Goal: Task Accomplishment & Management: Complete application form

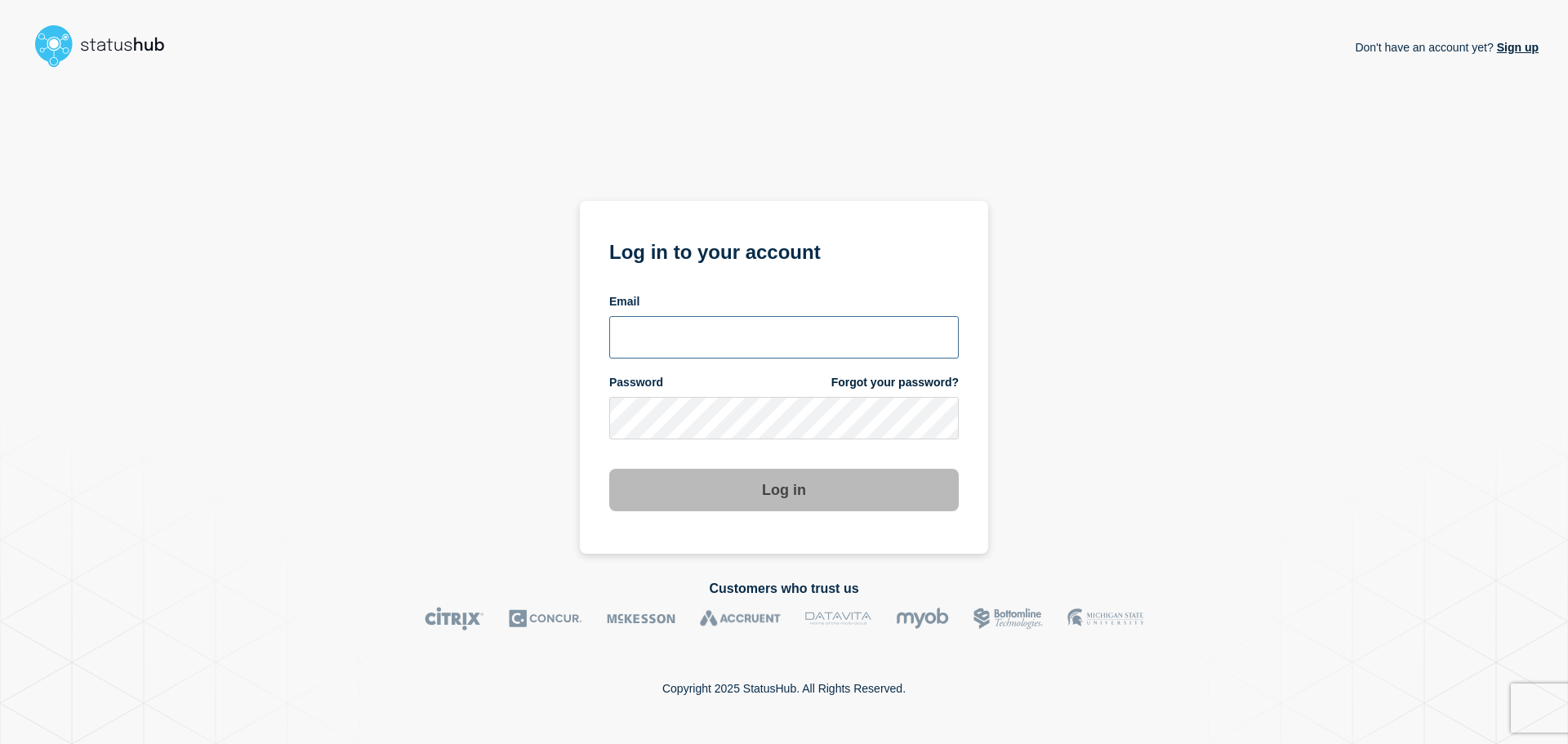
click at [724, 341] on input "email input" at bounding box center [784, 337] width 350 height 42
click at [832, 375] on link "Forgot your password?" at bounding box center [895, 382] width 127 height 16
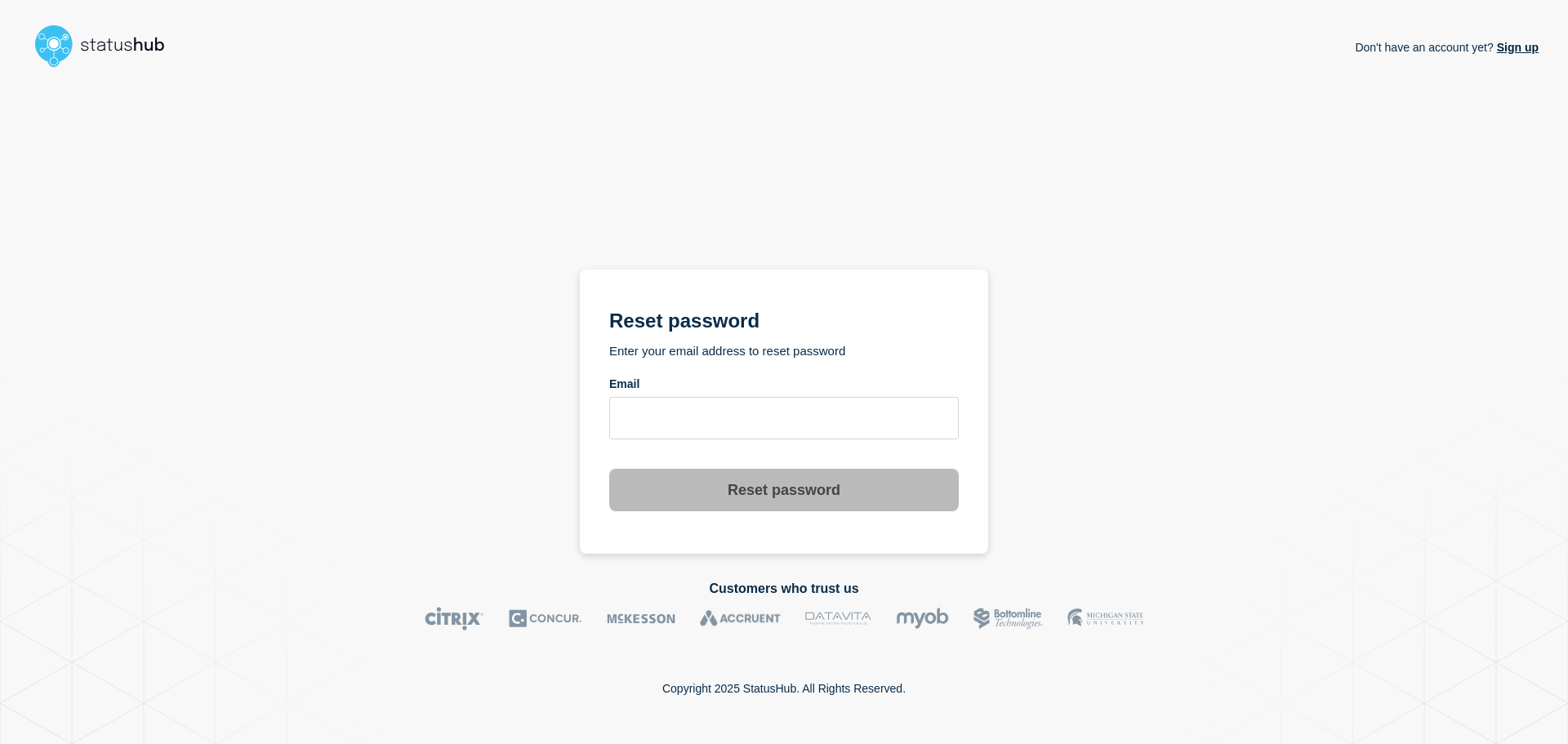
click at [117, 42] on img at bounding box center [106, 46] width 155 height 52
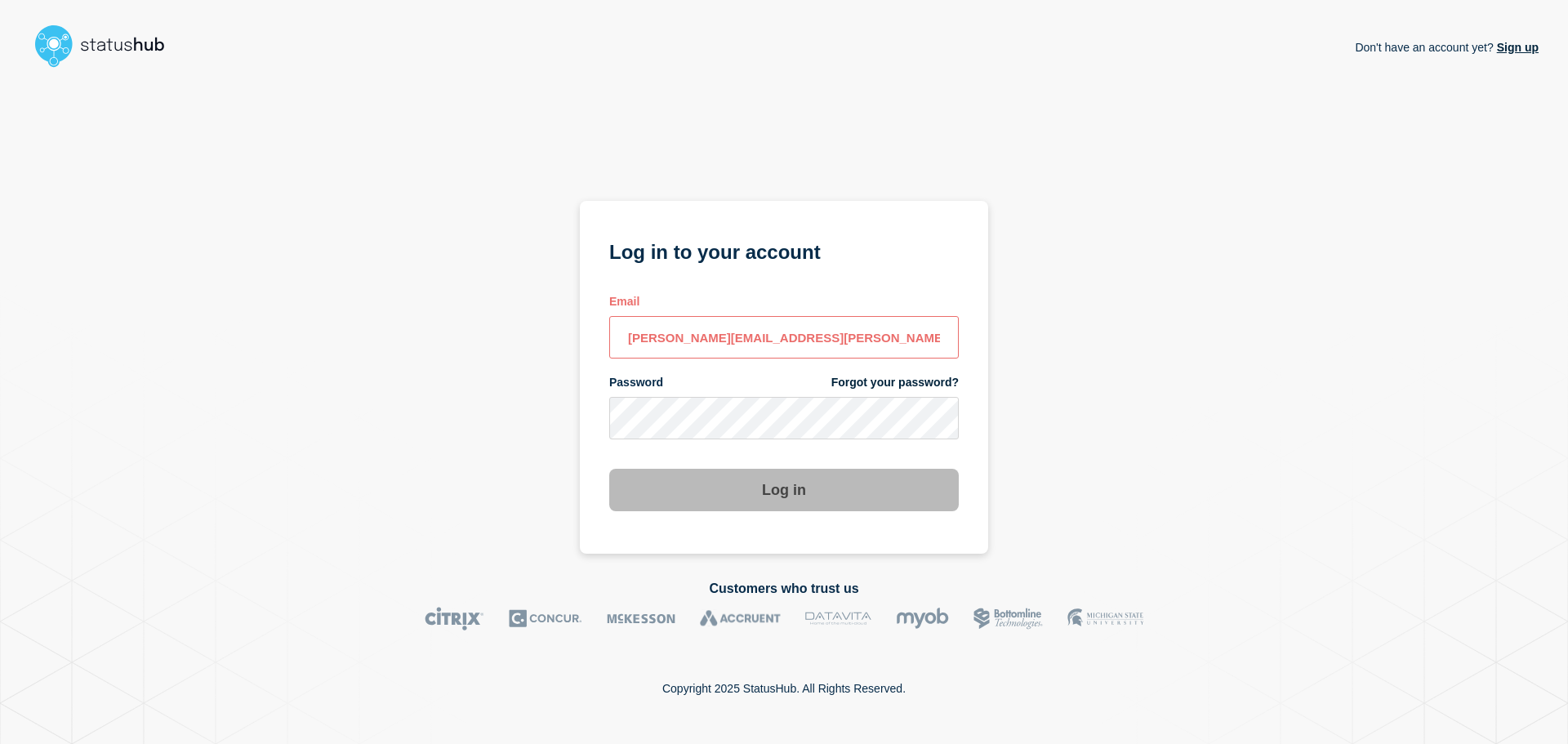
type input "todd.bennett@theaccessgroup.com"
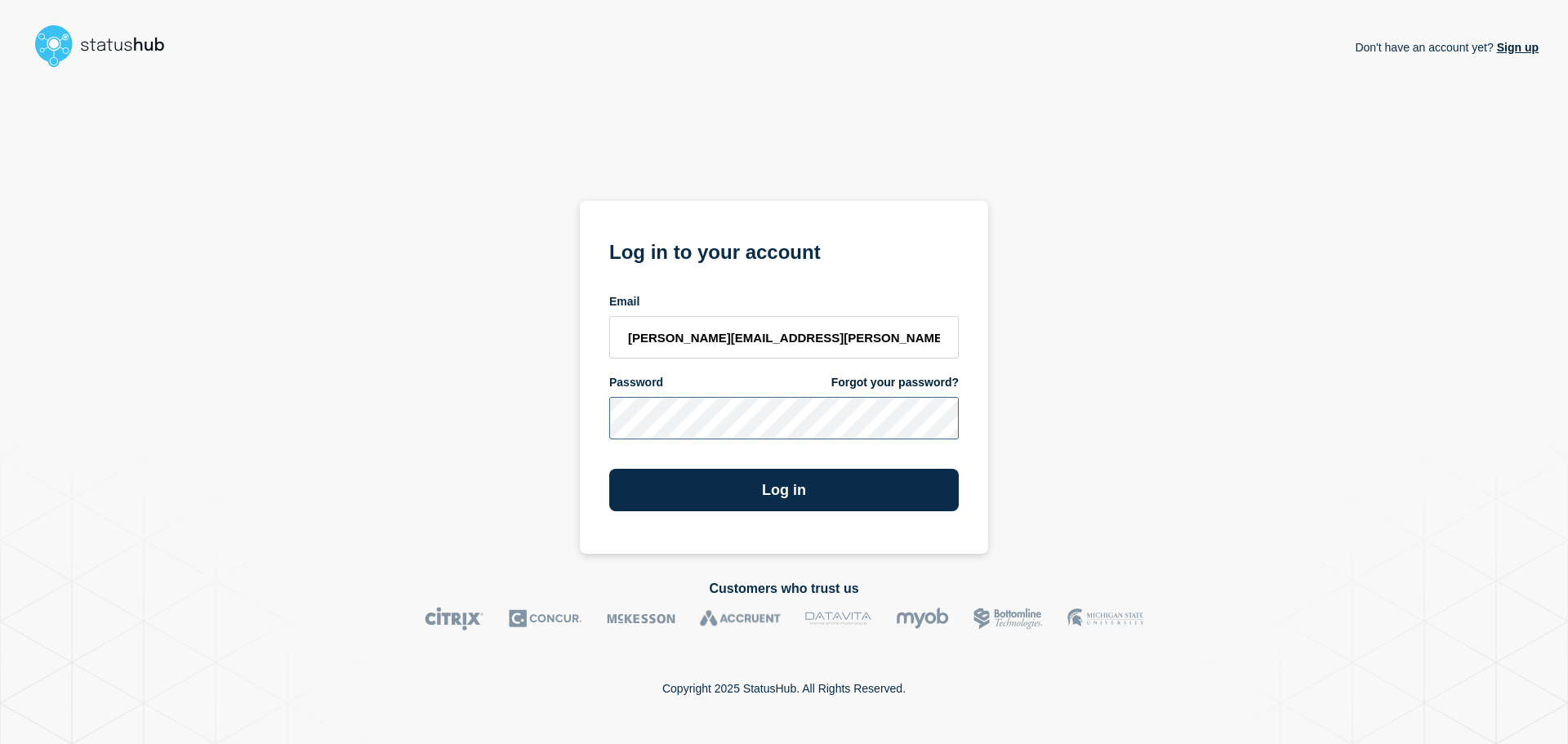
click at [609, 469] on button "Log in" at bounding box center [784, 490] width 350 height 42
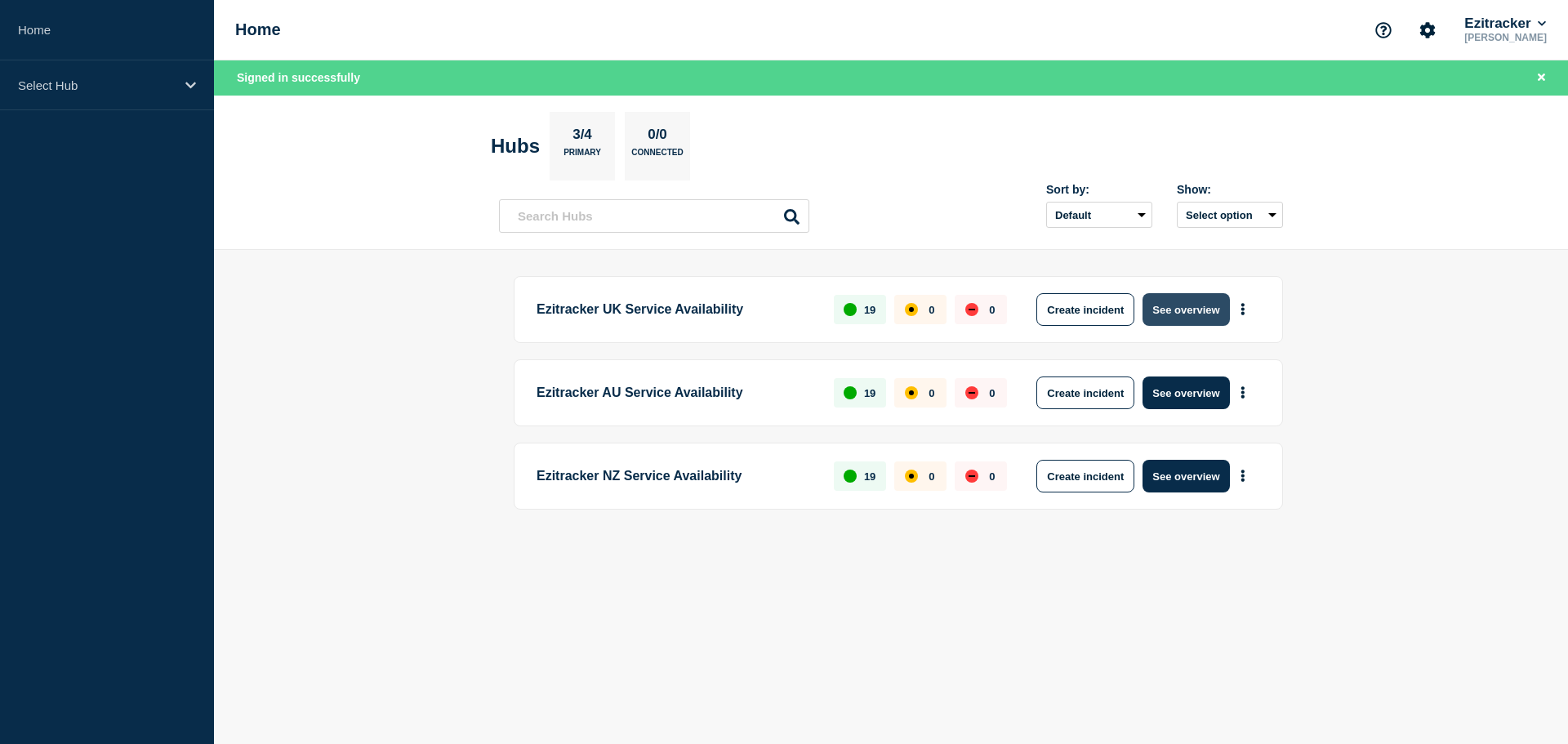
click at [1206, 315] on button "See overview" at bounding box center [1186, 310] width 87 height 33
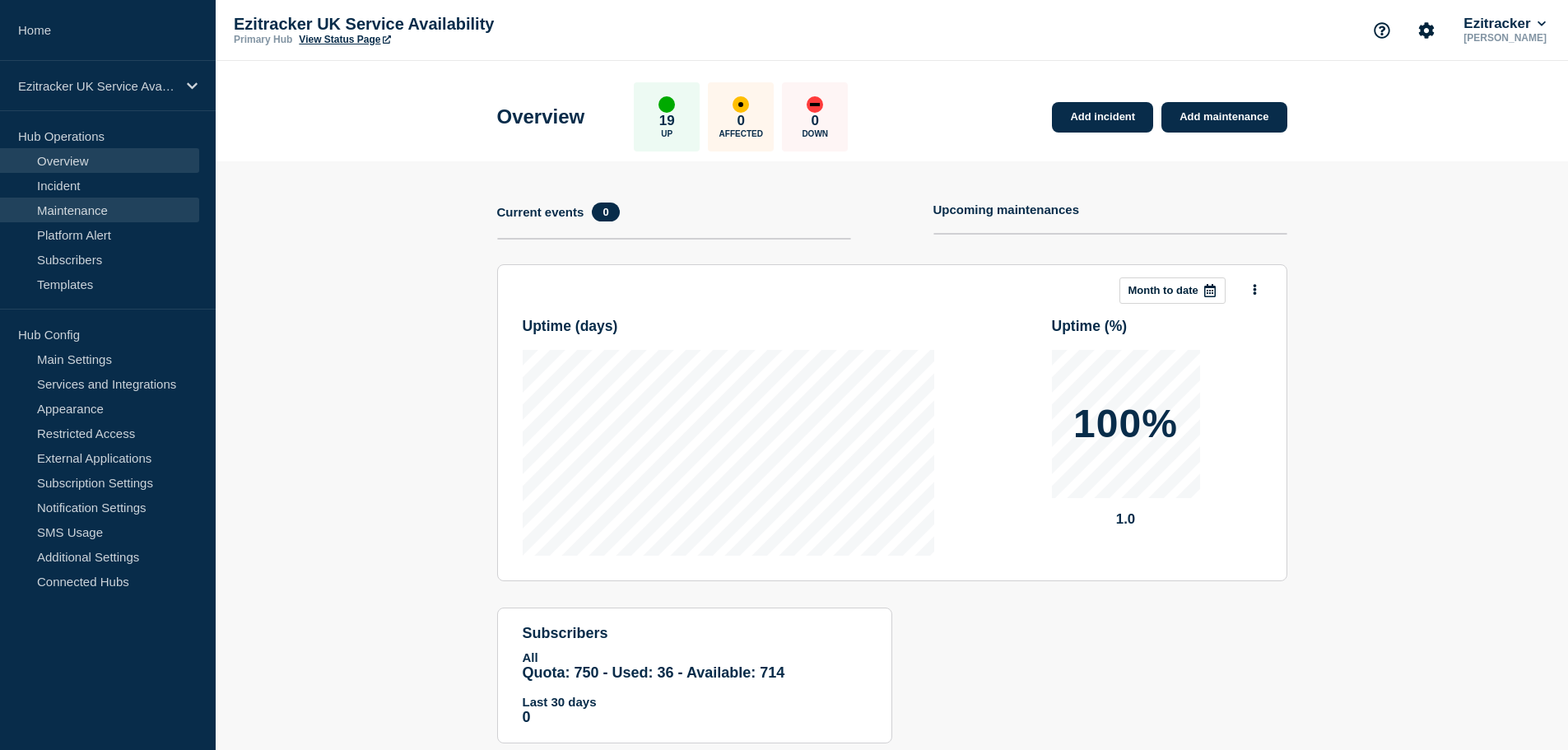
click at [76, 215] on link "Maintenance" at bounding box center [99, 209] width 199 height 24
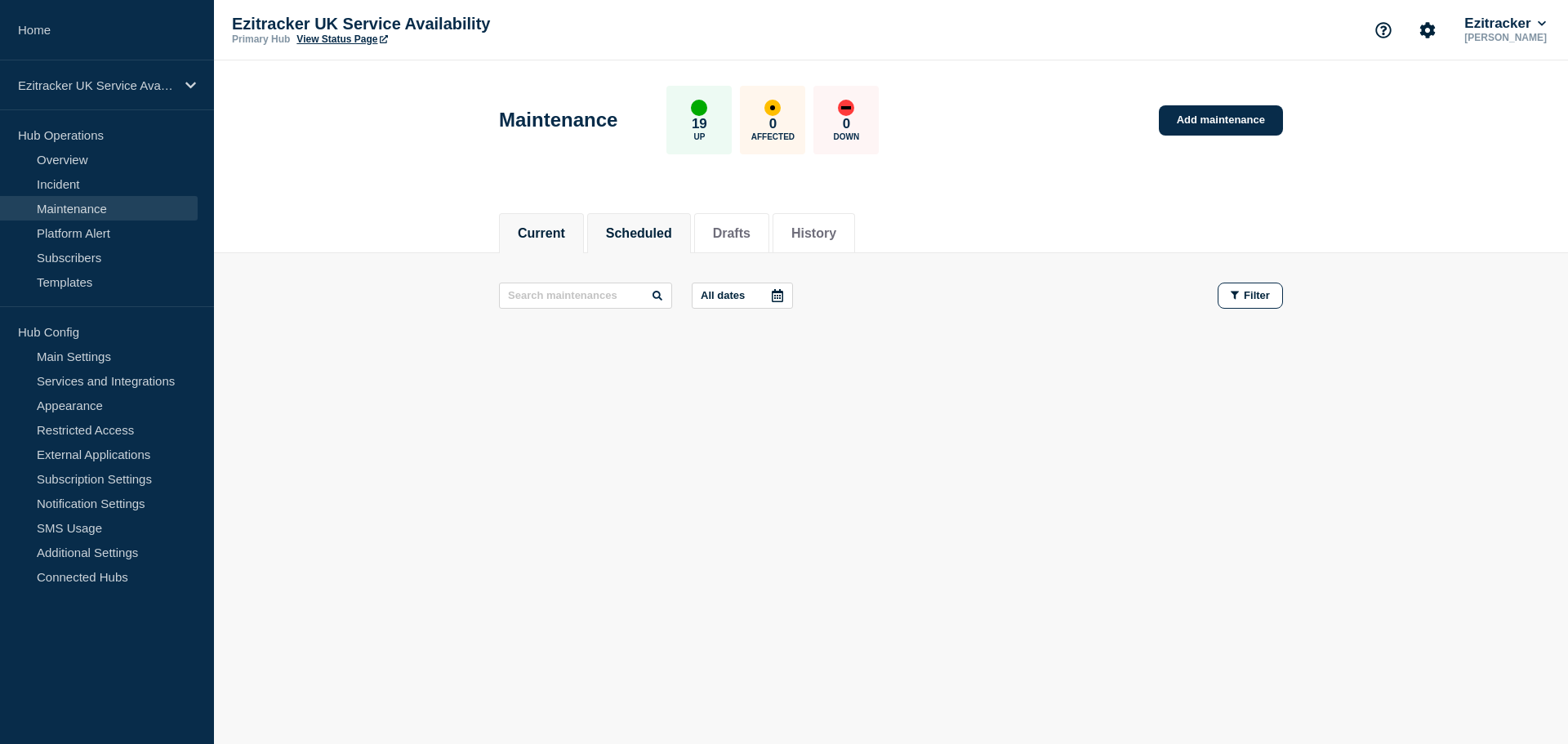
click at [665, 234] on button "Scheduled" at bounding box center [639, 233] width 66 height 15
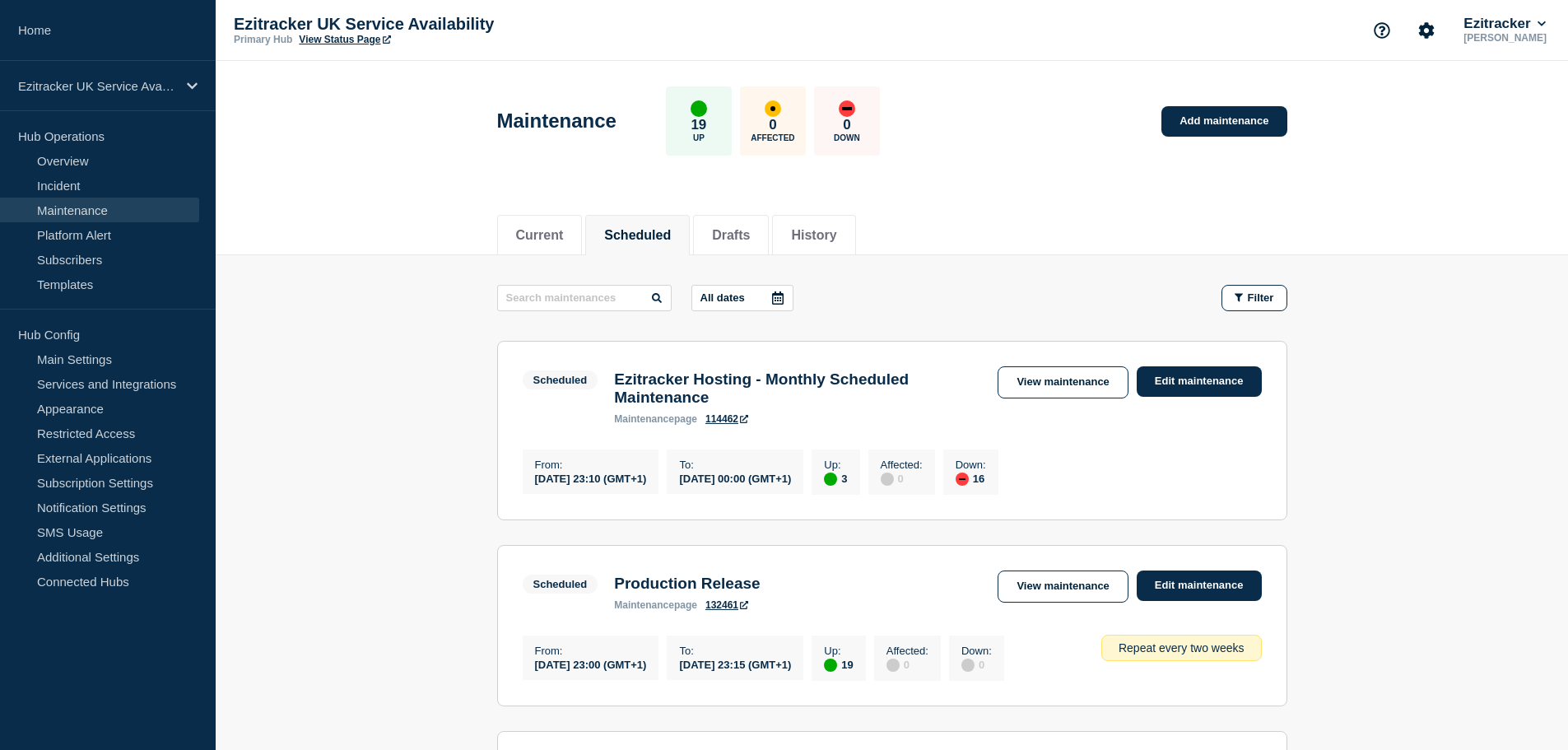
click at [781, 299] on icon at bounding box center [777, 297] width 13 height 13
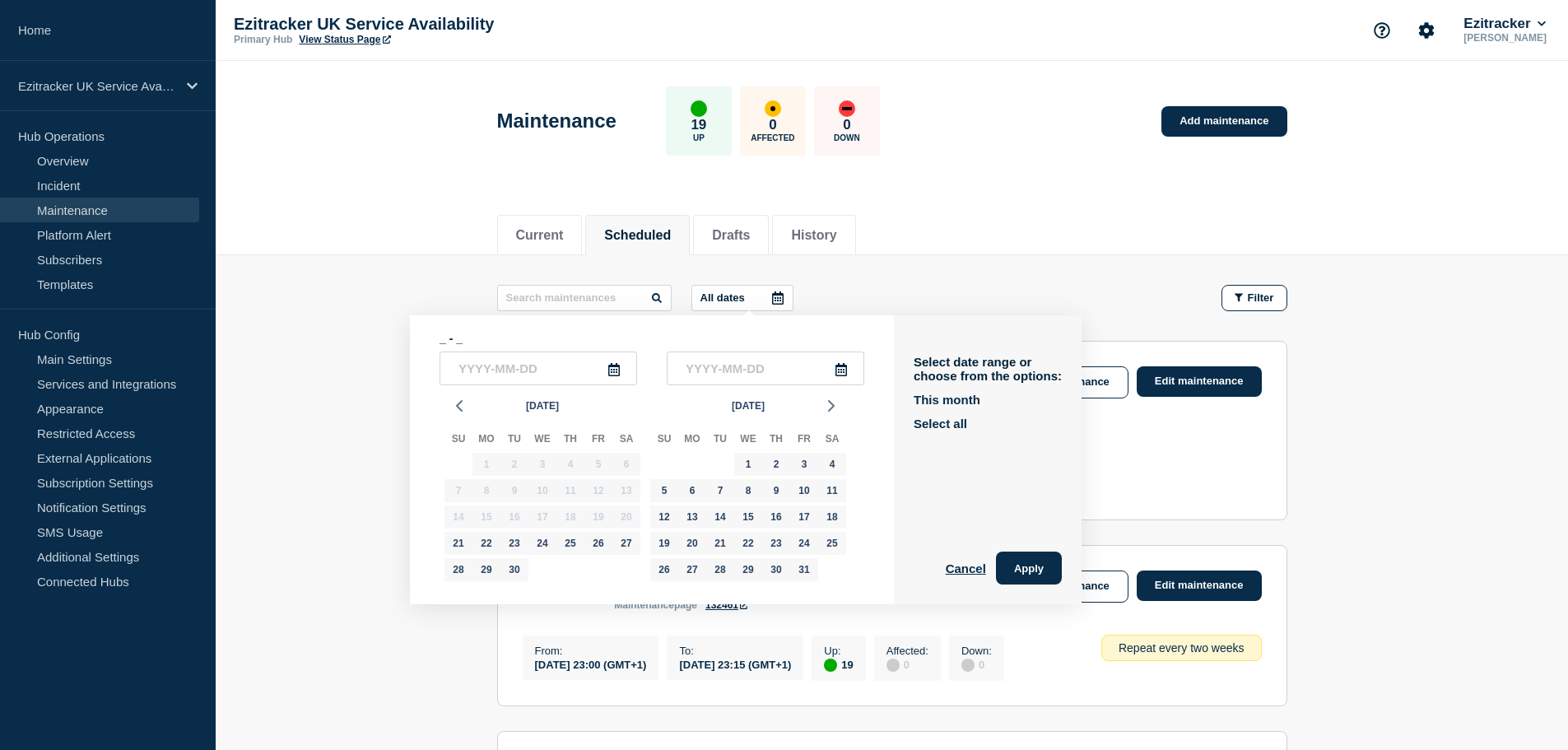
click at [613, 374] on icon at bounding box center [613, 369] width 11 height 13
click at [617, 365] on icon at bounding box center [613, 369] width 11 height 13
click at [547, 403] on span "[DATE]" at bounding box center [543, 406] width 33 height 24
click at [592, 447] on polyline "button" at bounding box center [595, 443] width 5 height 9
click at [505, 527] on button "[DATE]" at bounding box center [498, 524] width 39 height 25
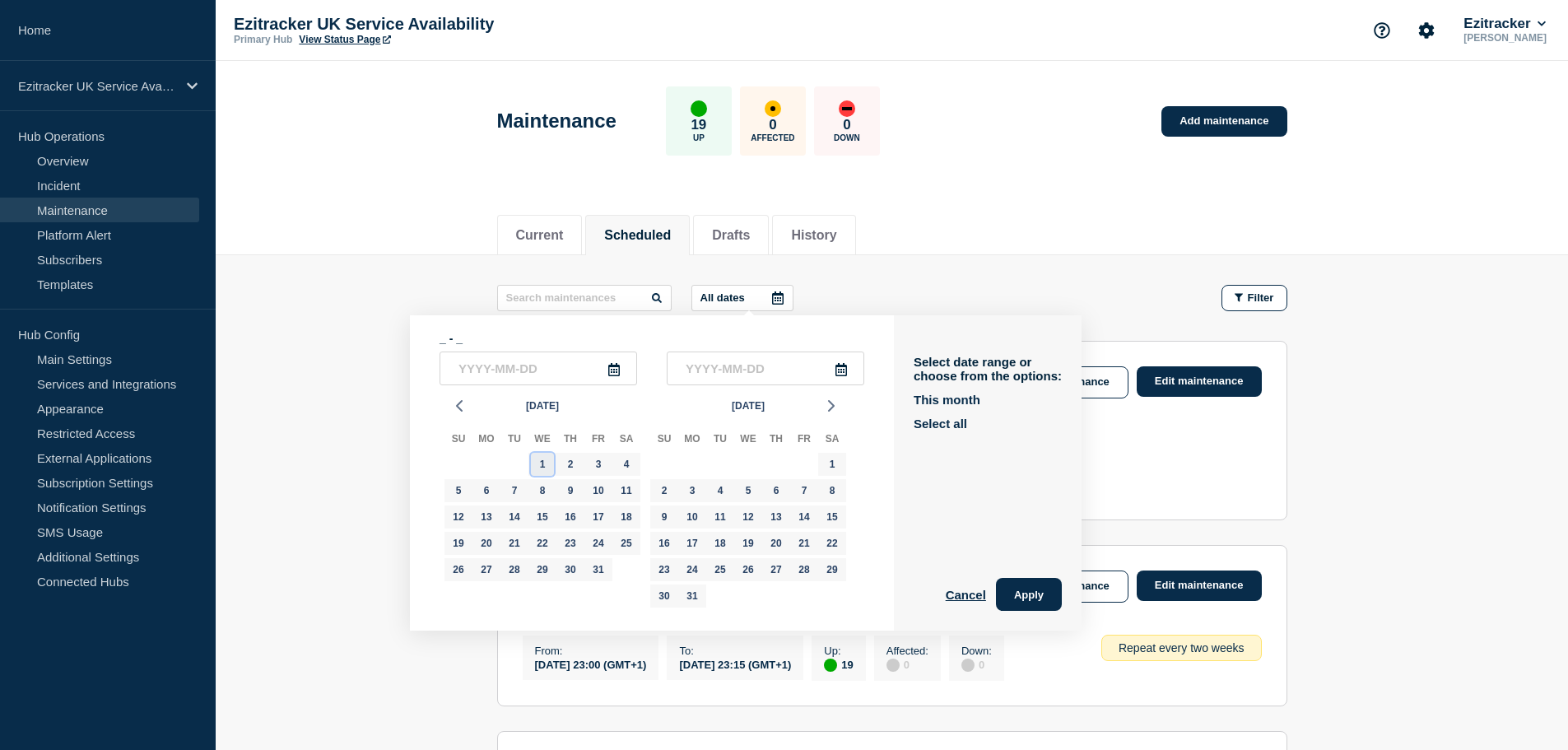
click at [546, 467] on div "1" at bounding box center [543, 464] width 23 height 23
type input "[DATE]"
click at [848, 364] on icon at bounding box center [841, 369] width 13 height 13
click at [842, 371] on icon at bounding box center [841, 369] width 11 height 13
click at [757, 401] on span "[DATE]" at bounding box center [749, 406] width 33 height 24
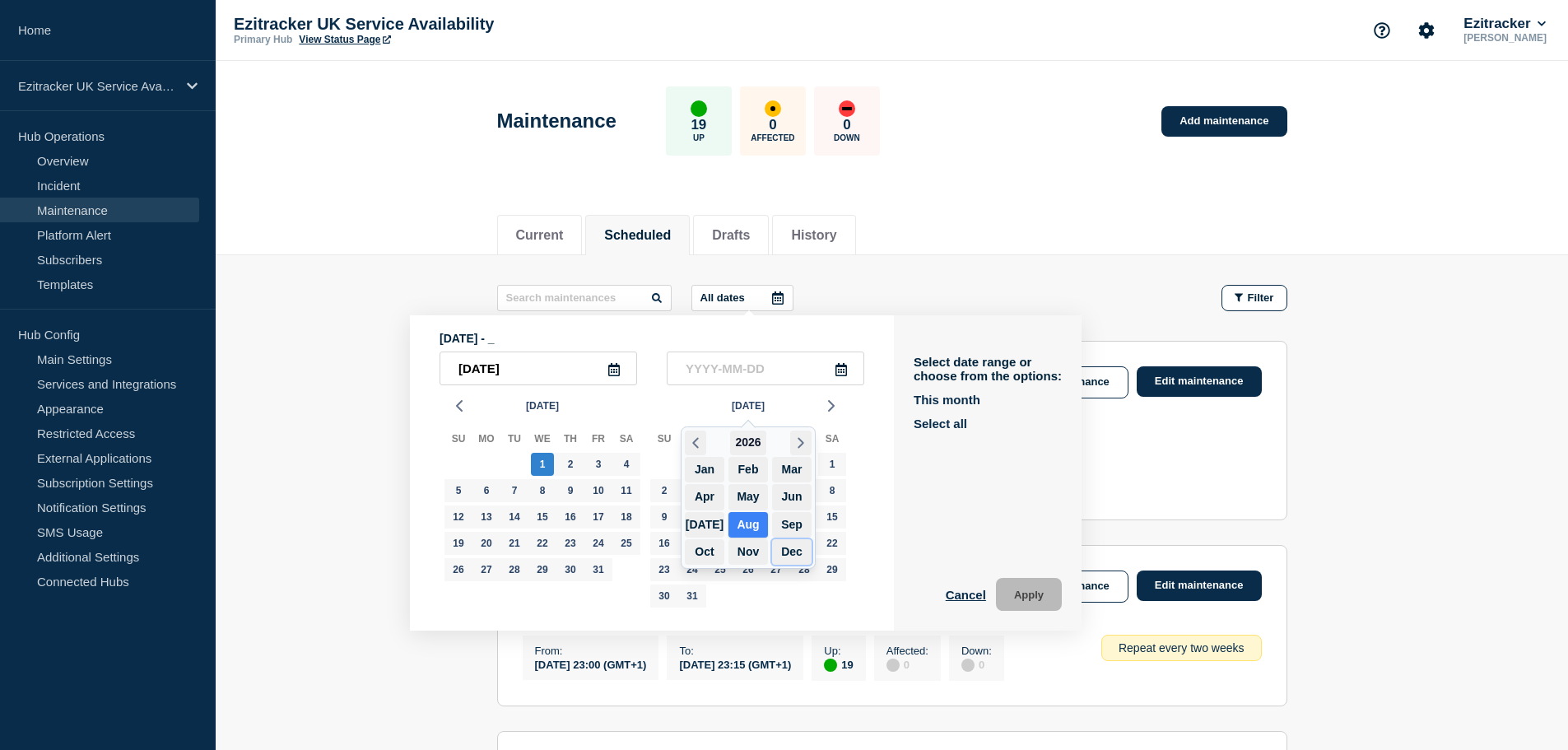
click at [793, 552] on button "Dec" at bounding box center [791, 551] width 39 height 25
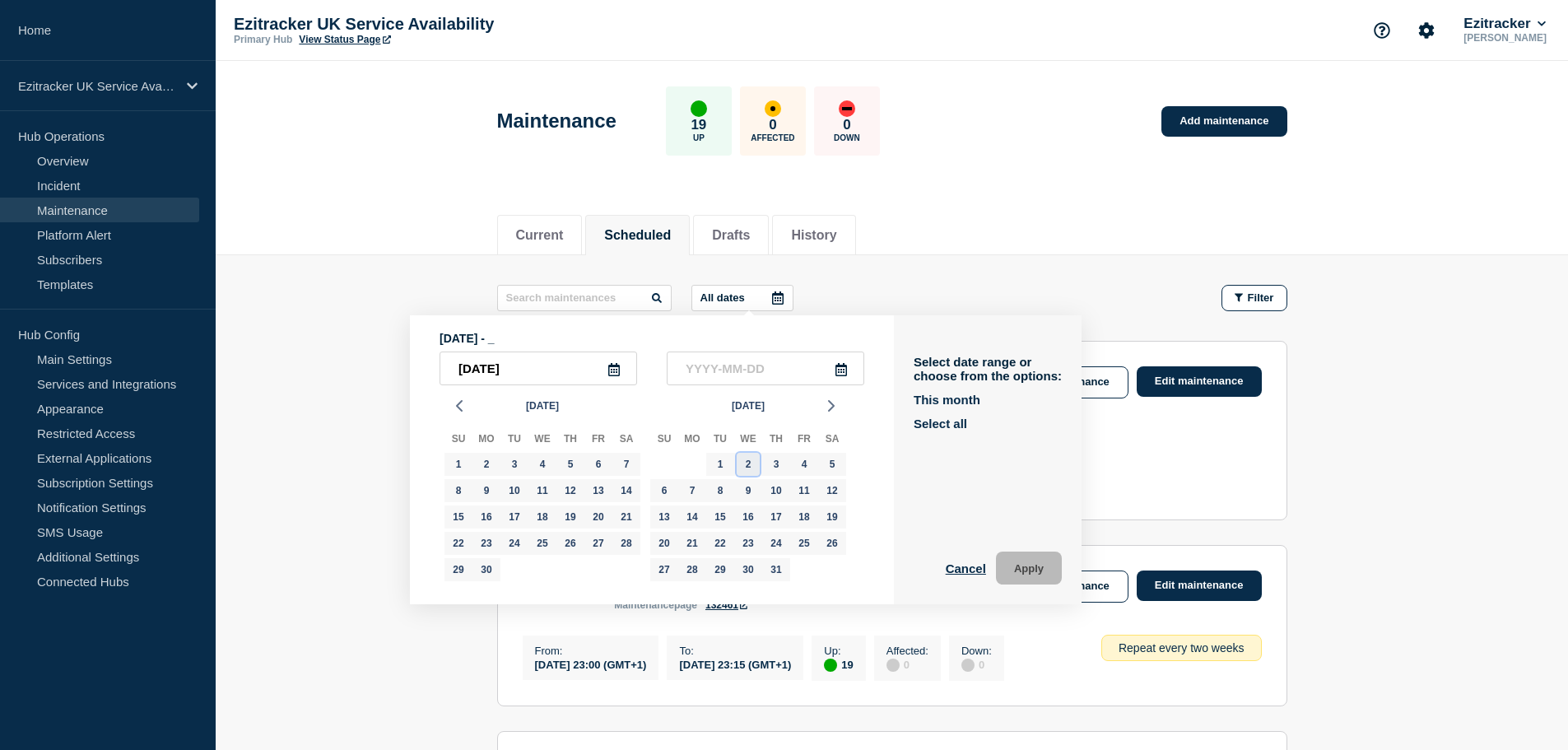
click at [755, 468] on div "2" at bounding box center [748, 464] width 23 height 23
type input "[DATE]"
click at [1034, 566] on button "Apply" at bounding box center [1029, 568] width 65 height 33
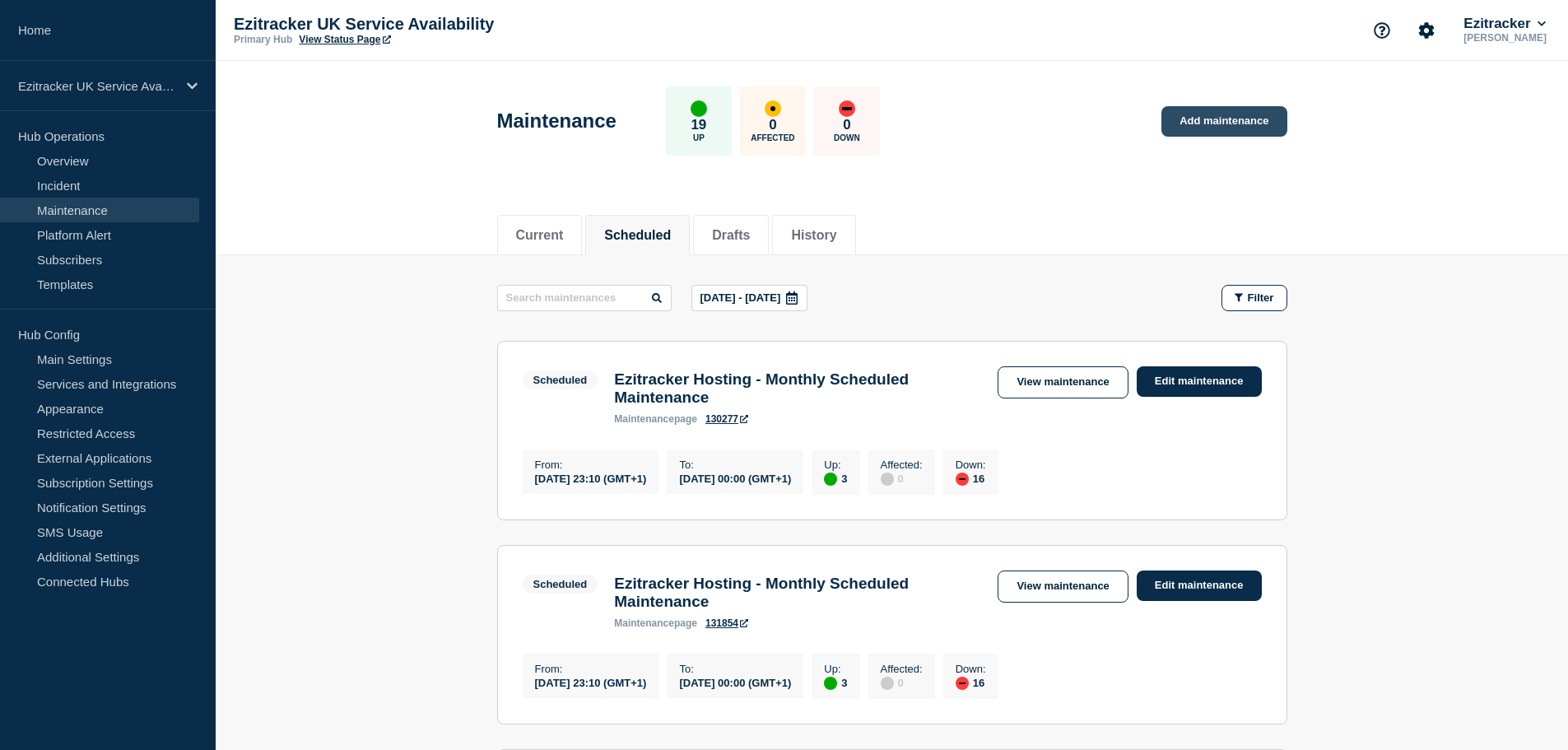
click at [1209, 119] on link "Add maintenance" at bounding box center [1223, 121] width 125 height 31
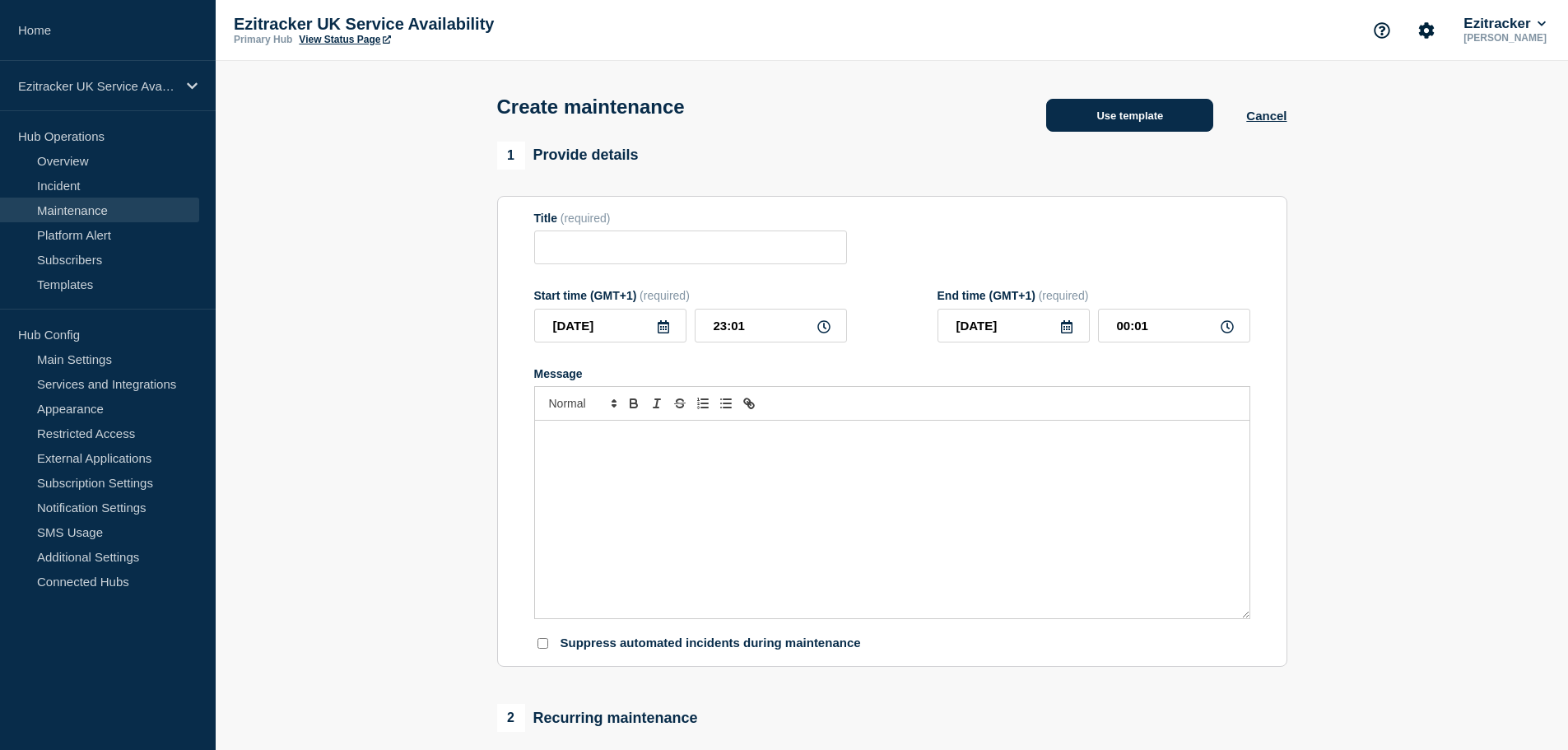
click at [1115, 132] on button "Use template" at bounding box center [1130, 115] width 168 height 33
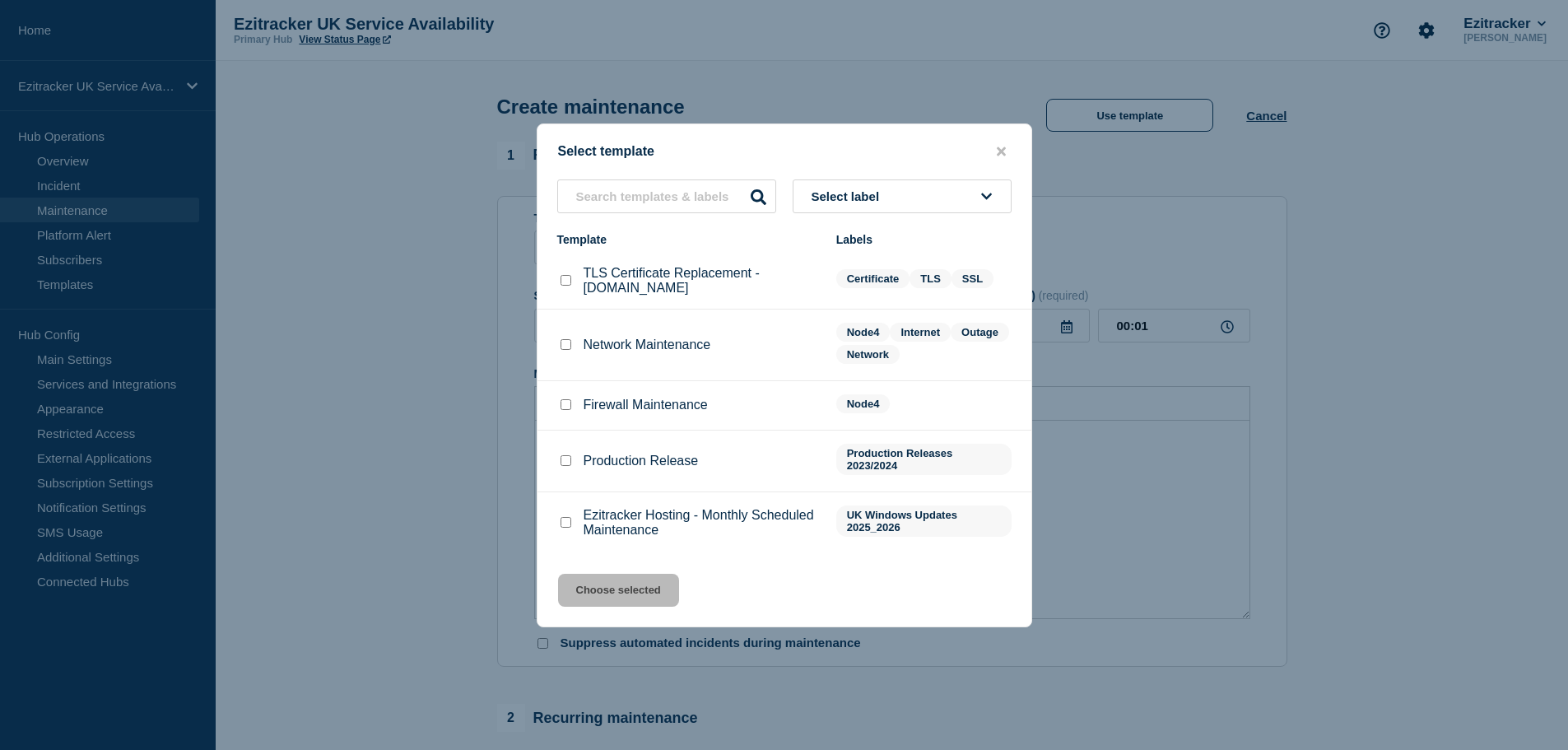
click at [568, 523] on input "Ezitracker Hosting - Monthly Scheduled Maintenance checkbox" at bounding box center [566, 522] width 10 height 10
checkbox input "true"
click at [612, 587] on button "Choose selected" at bounding box center [619, 590] width 121 height 33
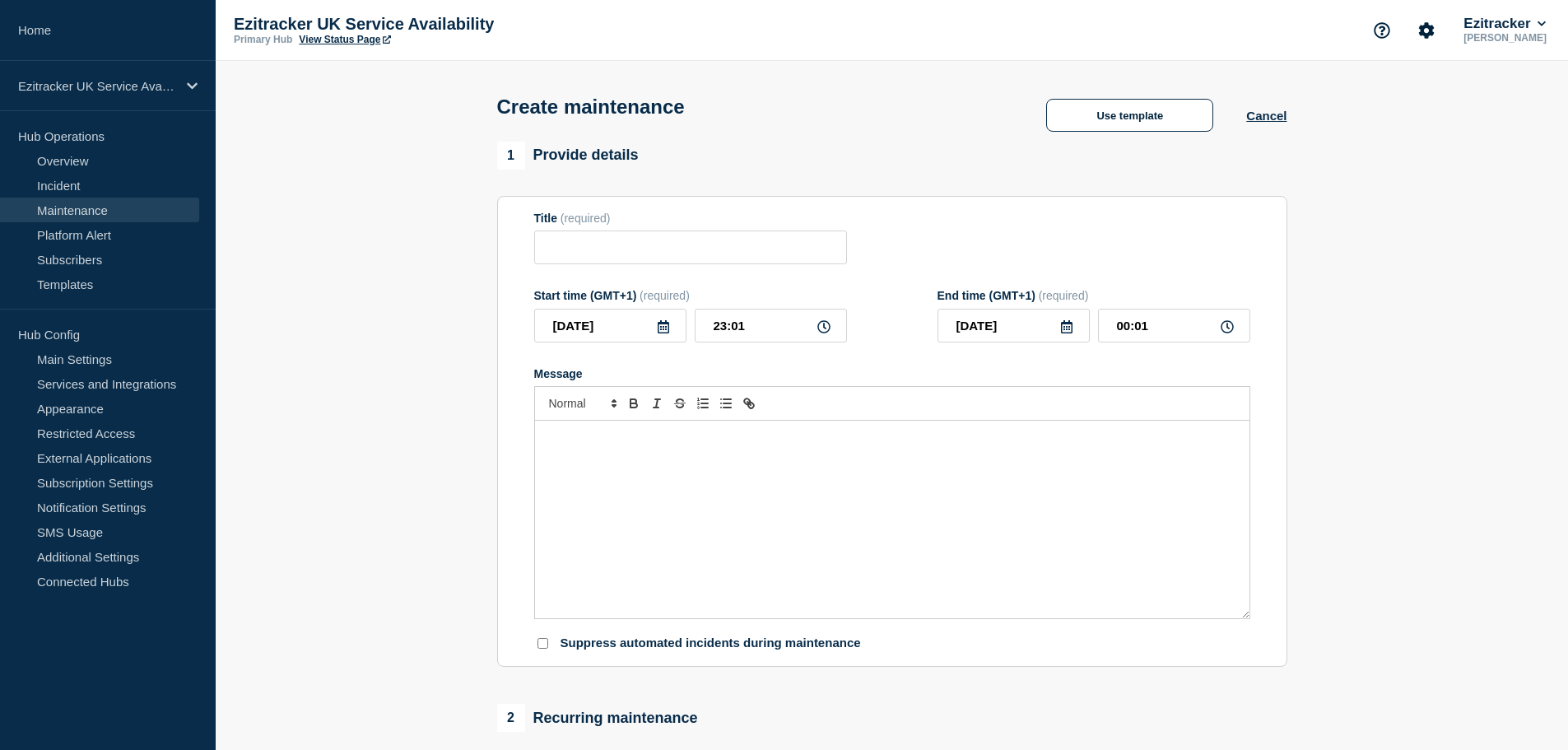
type input "Ezitracker Hosting - Monthly Scheduled Maintenance"
type input "[DATE]"
type input "23:51"
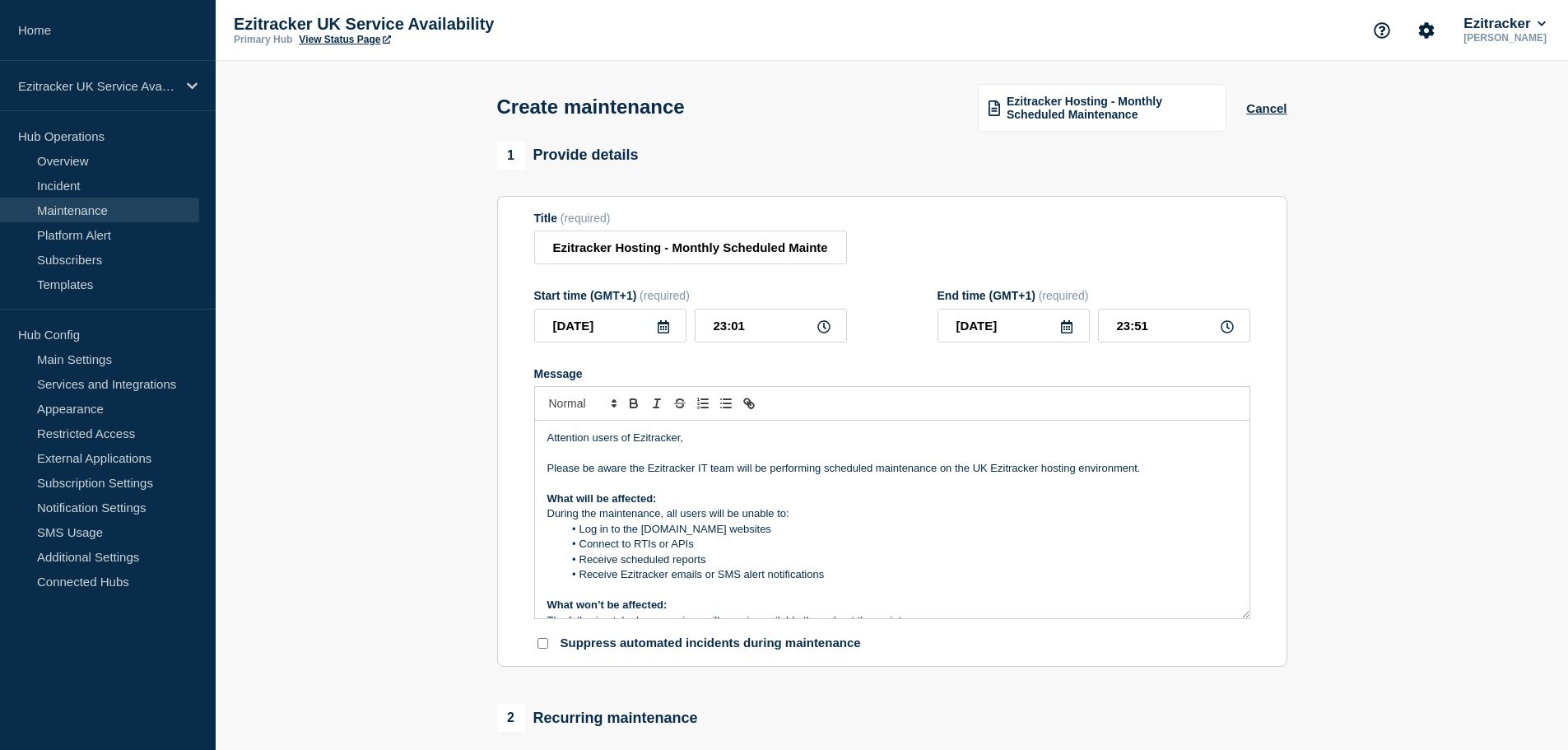
click at [666, 331] on icon at bounding box center [663, 326] width 11 height 13
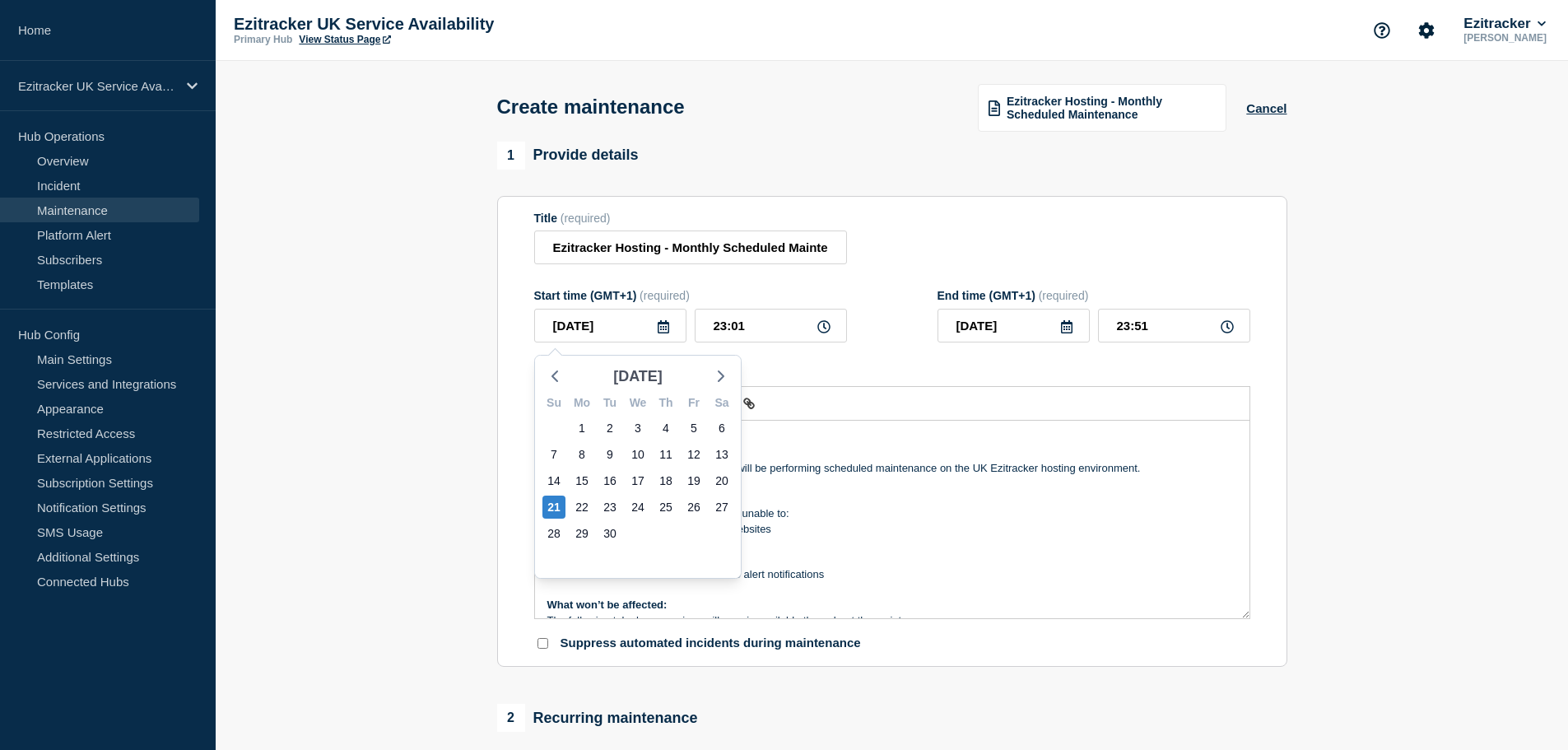
click at [650, 371] on span "[DATE]" at bounding box center [638, 376] width 50 height 24
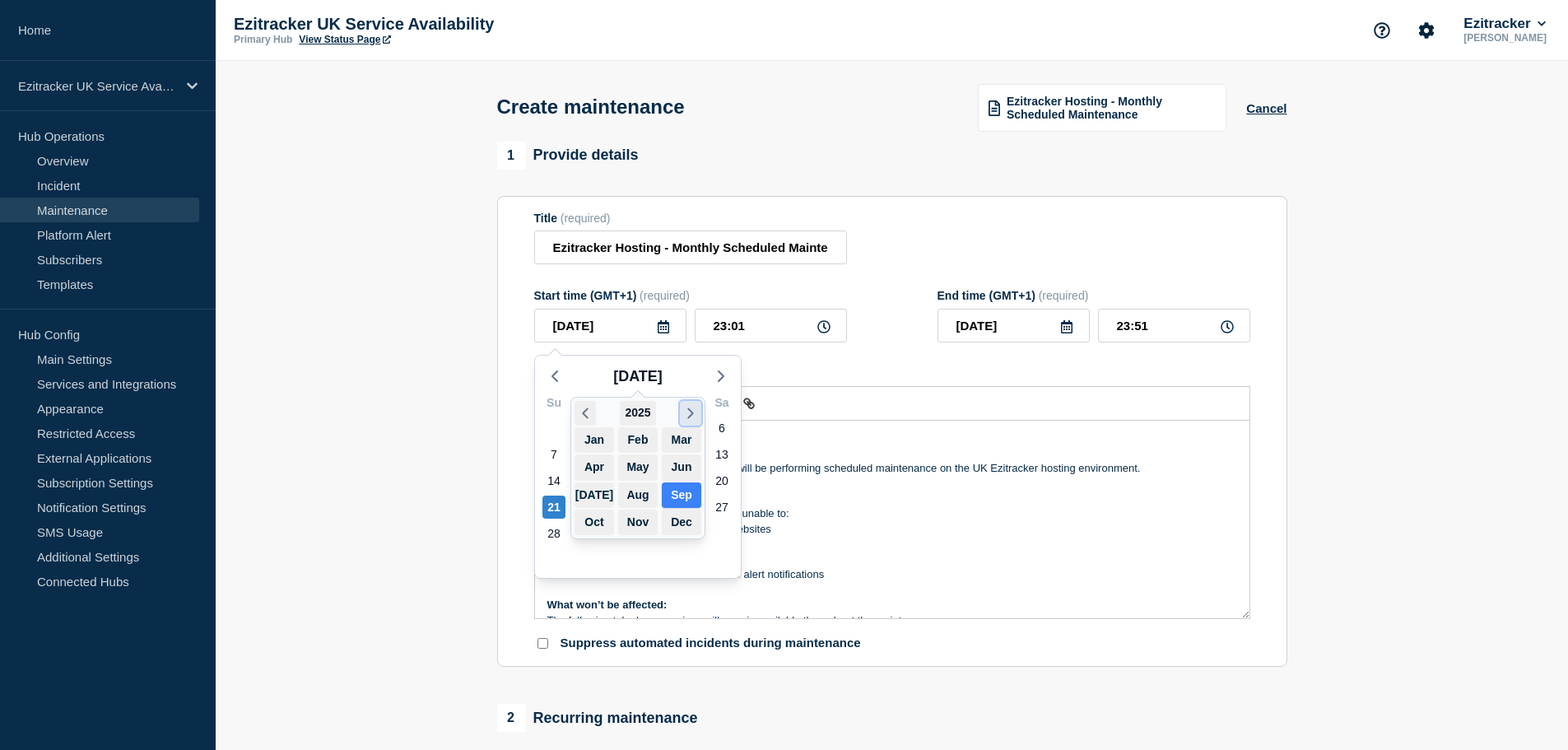
click at [687, 411] on icon "button" at bounding box center [690, 412] width 18 height 20
click at [592, 528] on button "Oct" at bounding box center [594, 522] width 39 height 25
click at [588, 512] on div "19" at bounding box center [582, 507] width 23 height 23
type input "[DATE]"
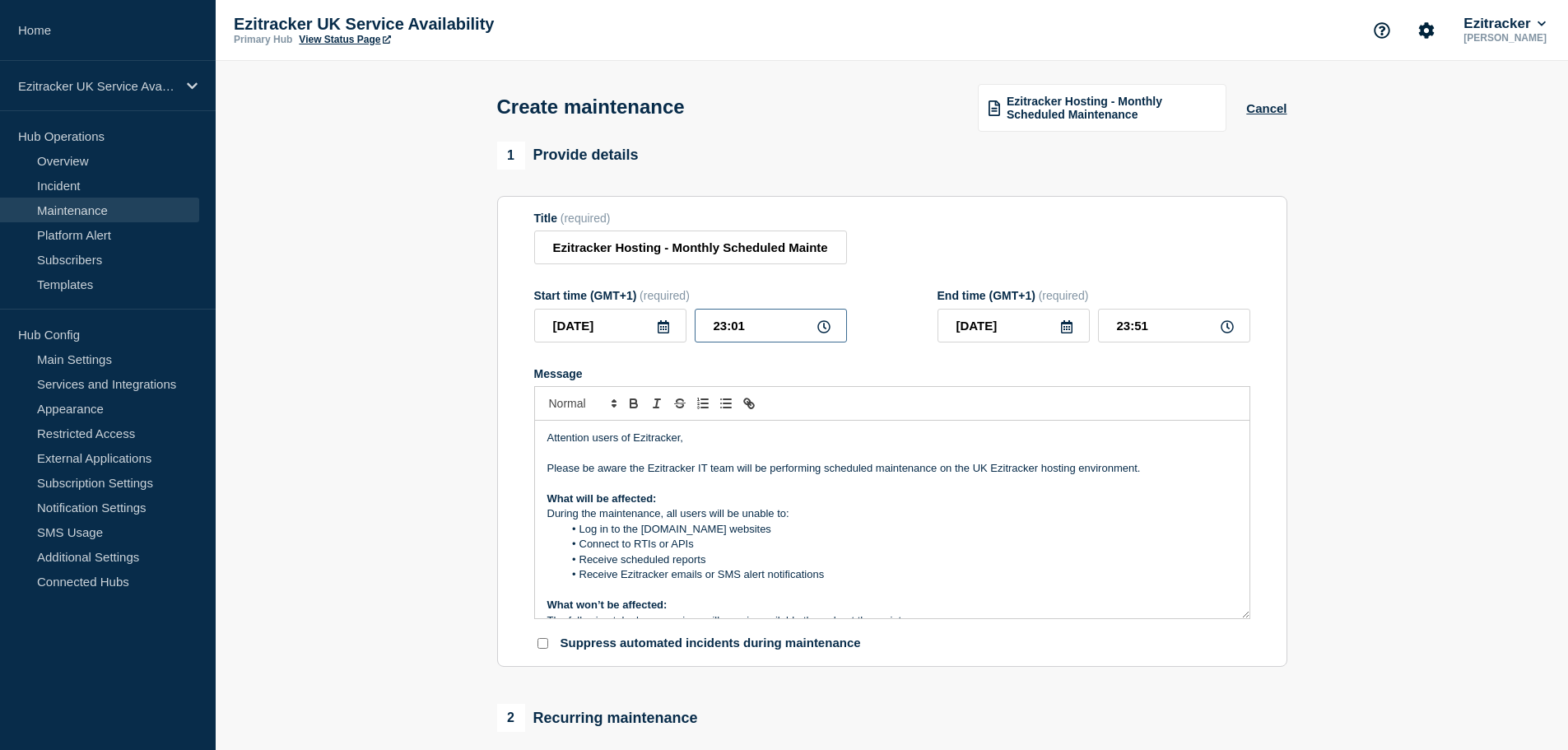
click at [752, 331] on input "23:01" at bounding box center [770, 325] width 153 height 34
type input "23:00"
type input "23:50"
drag, startPoint x: 732, startPoint y: 331, endPoint x: 750, endPoint y: 331, distance: 18.0
click at [750, 331] on input "23:00" at bounding box center [770, 325] width 153 height 34
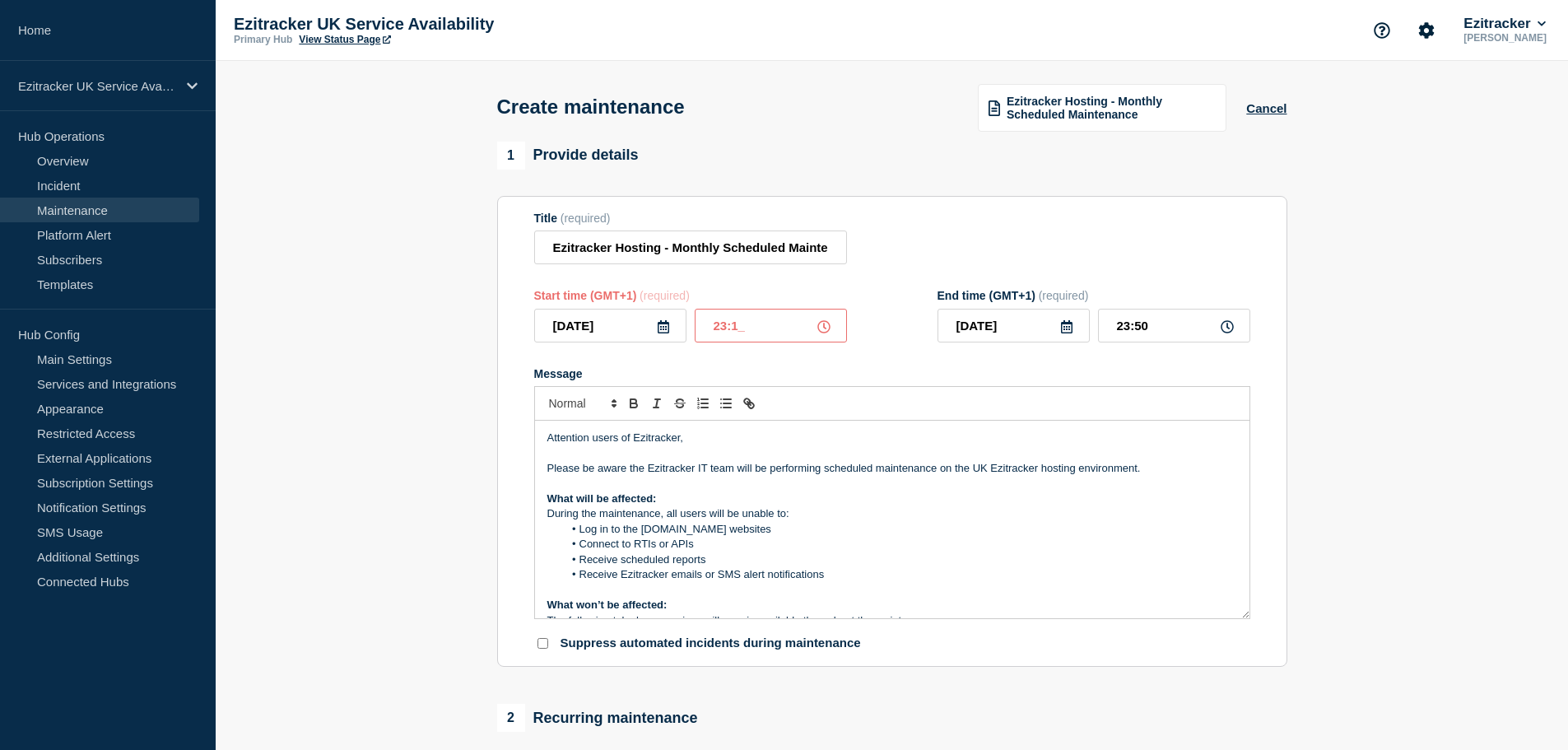
type input "23:10"
type input "[DATE]"
type input "00:00"
click at [833, 494] on p "What will be affected:" at bounding box center [892, 498] width 690 height 15
click at [663, 333] on icon at bounding box center [663, 326] width 13 height 13
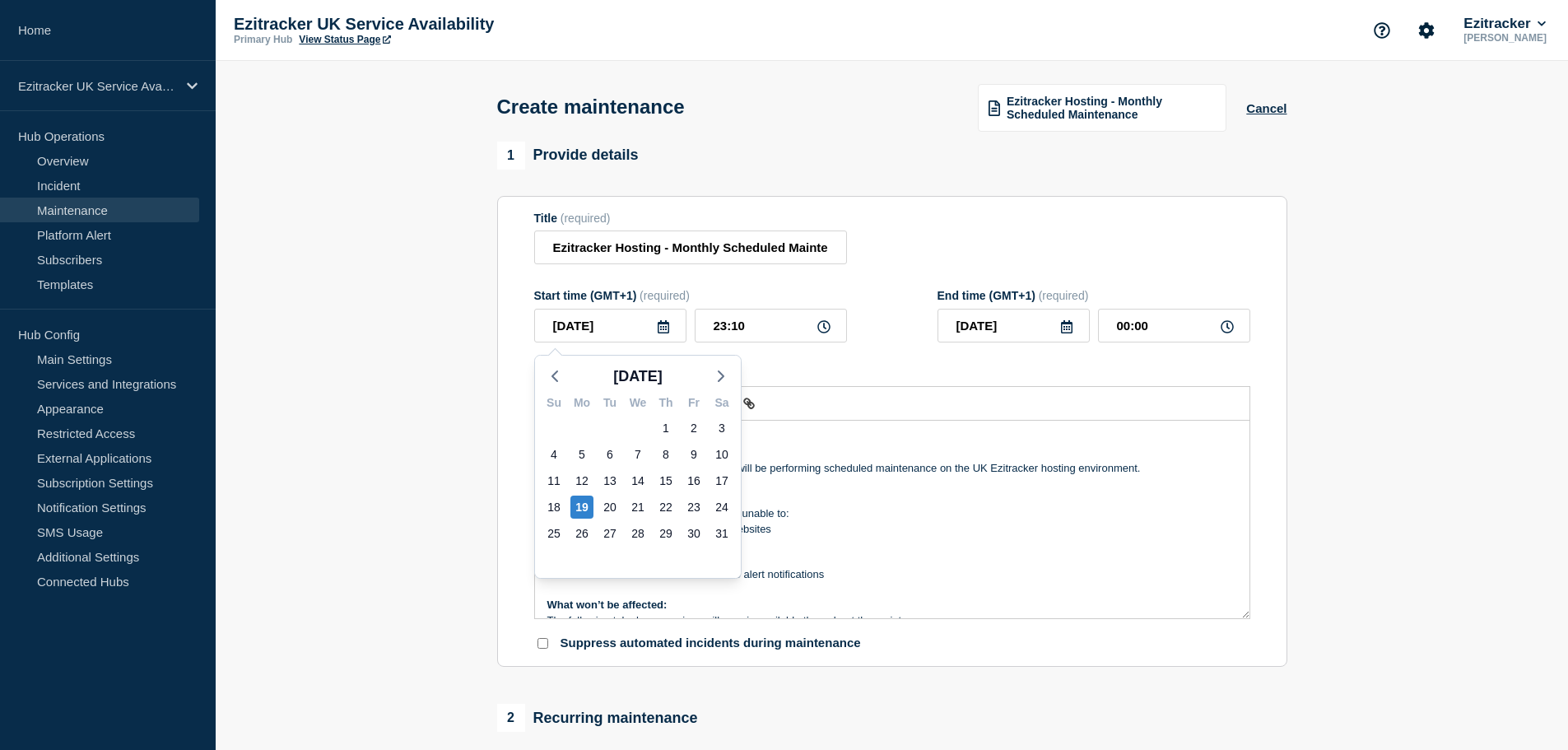
click at [933, 536] on li "Log in to the [DOMAIN_NAME] websites" at bounding box center [900, 528] width 674 height 15
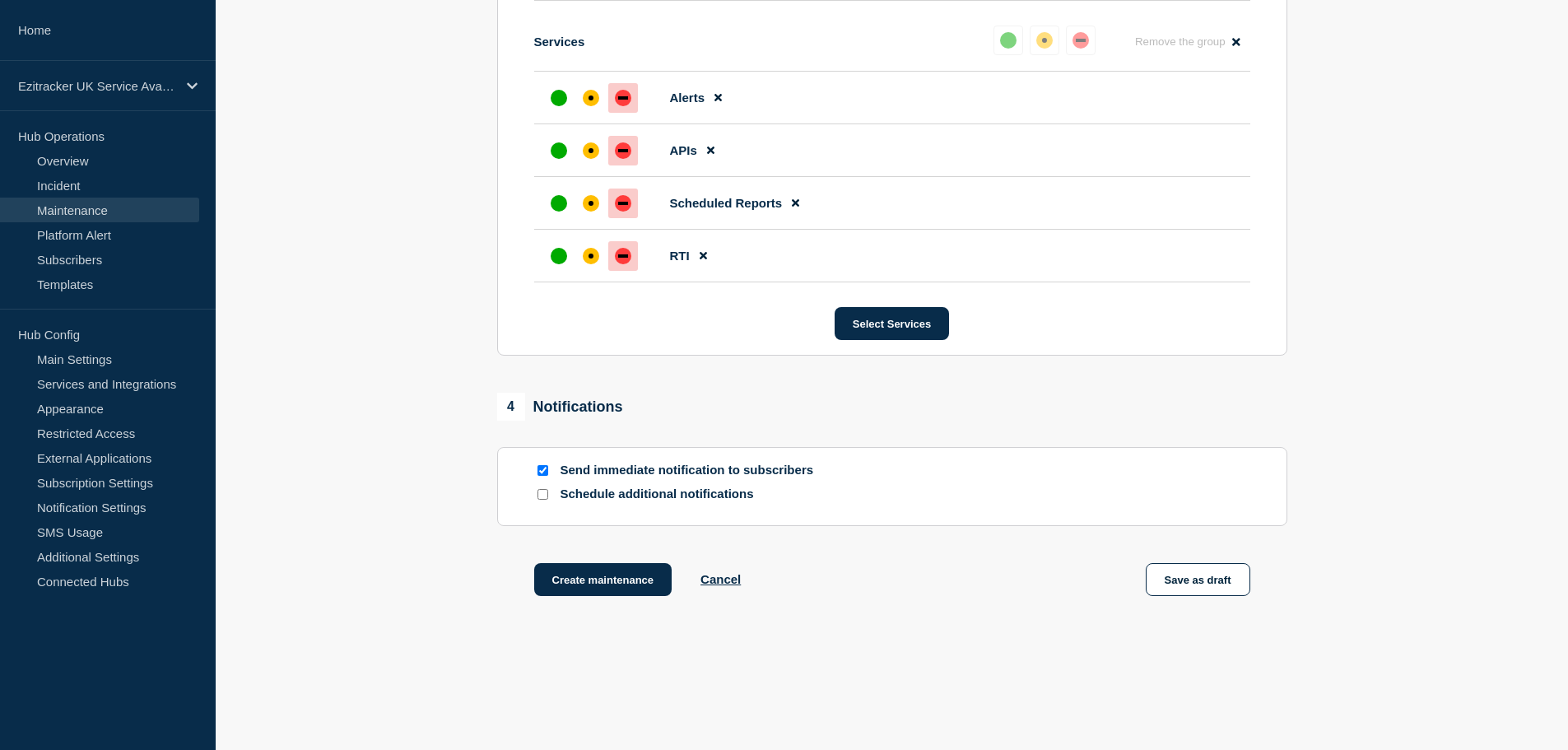
scroll to position [1932, 0]
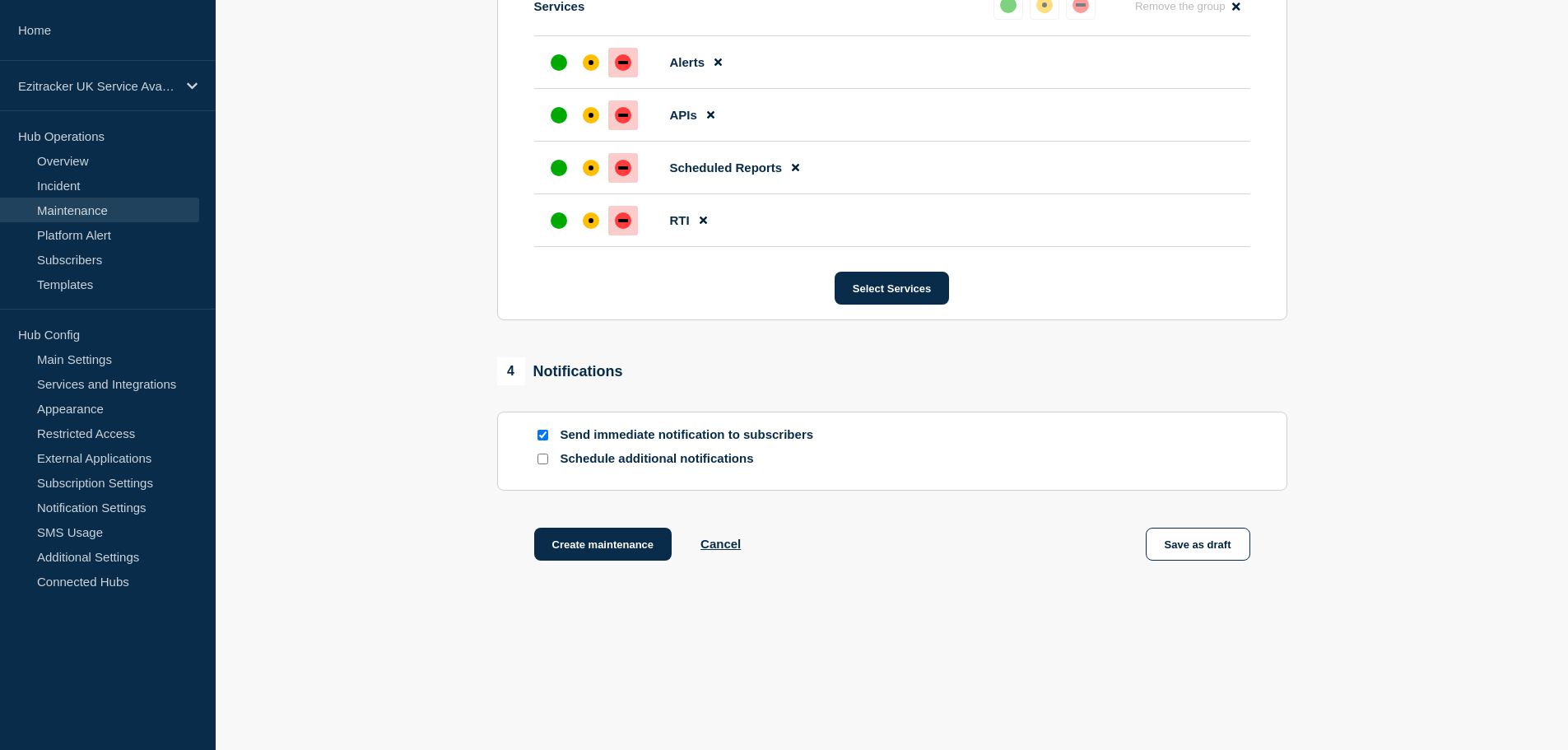
click at [542, 433] on input "Send immediate notification to subscribers" at bounding box center [543, 435] width 10 height 10
checkbox input "false"
click at [542, 462] on input "Schedule additional notifications" at bounding box center [543, 459] width 10 height 10
checkbox input "true"
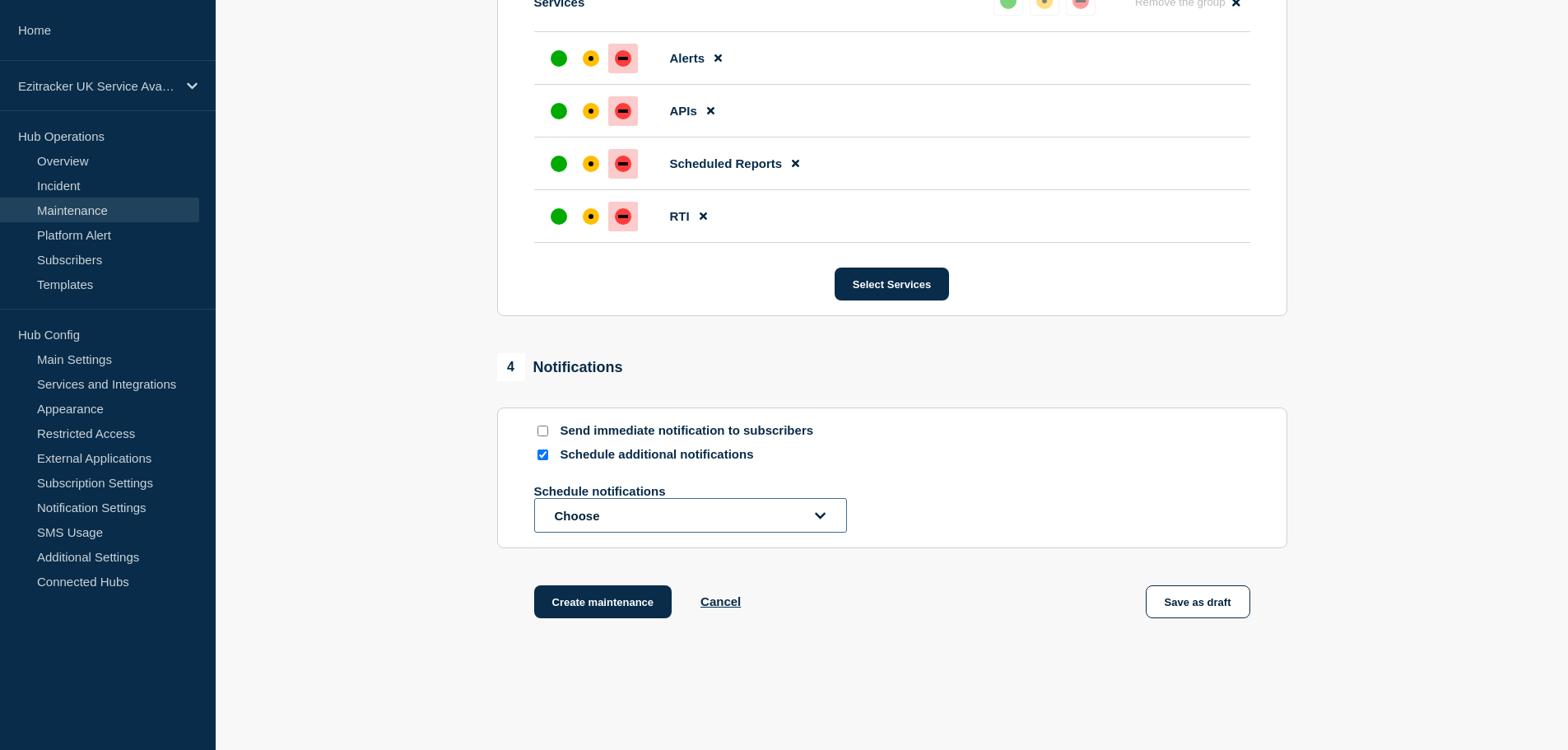
click at [606, 530] on button "Choose" at bounding box center [690, 515] width 313 height 35
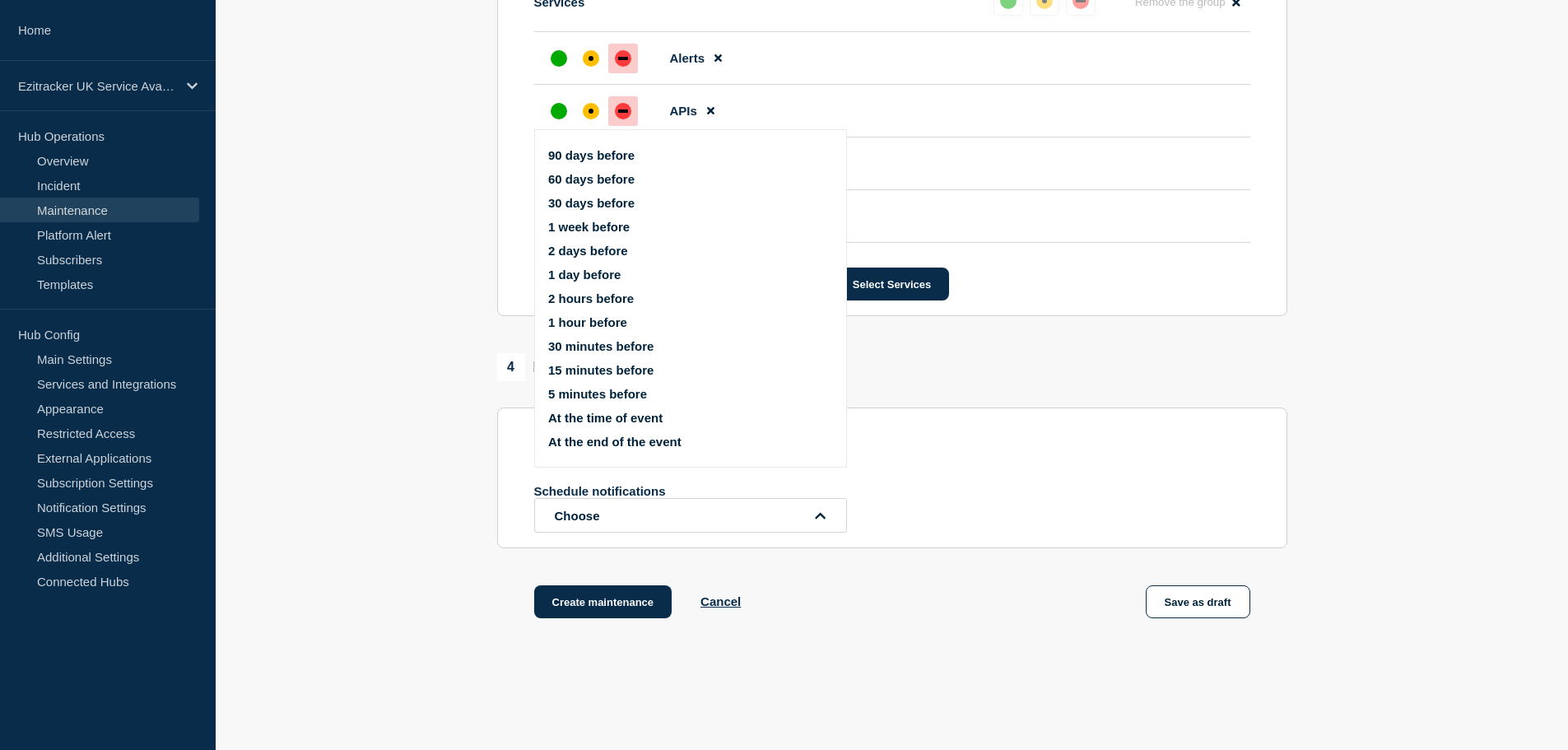
click at [624, 224] on button "1 week before" at bounding box center [588, 227] width 81 height 14
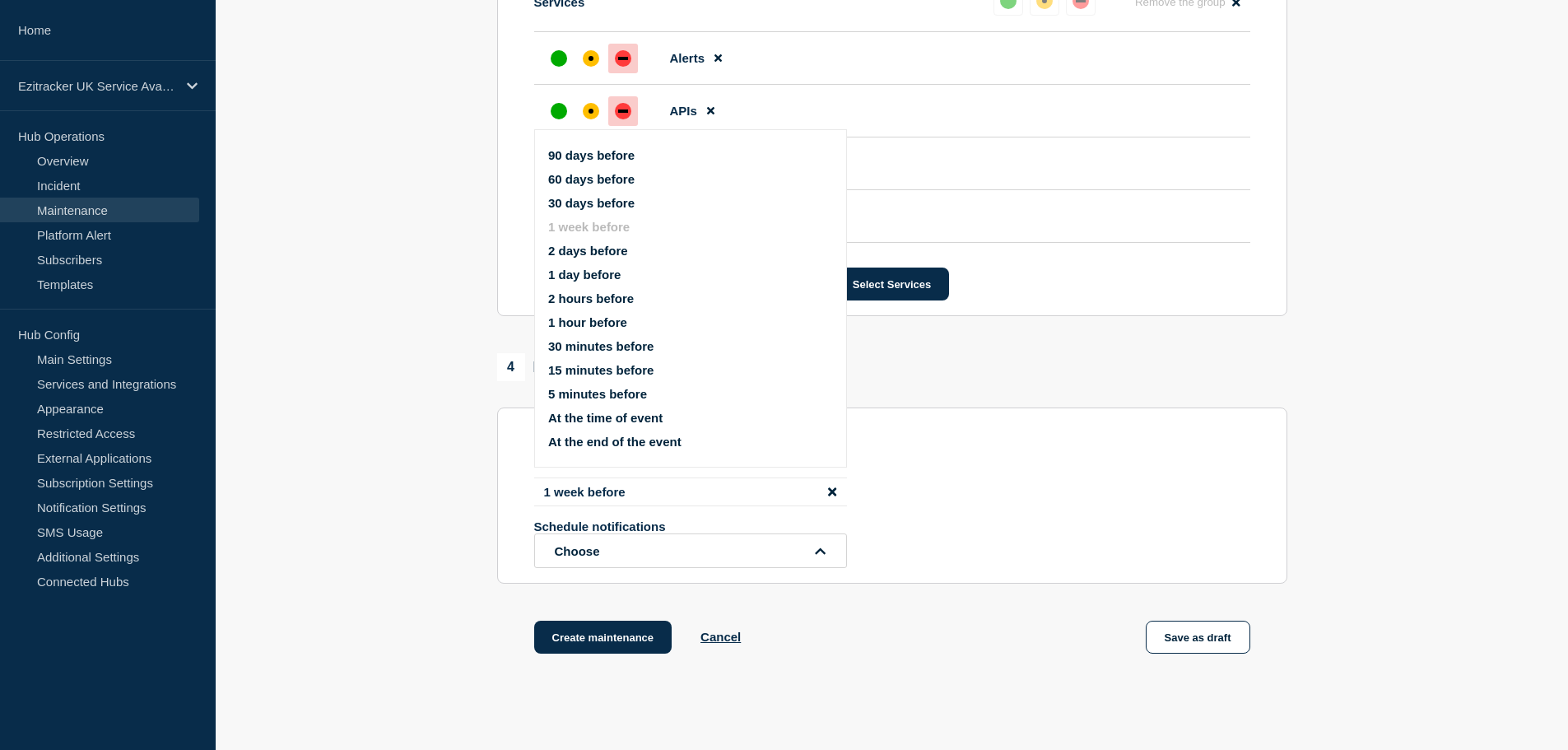
click at [615, 277] on button "1 day before" at bounding box center [584, 275] width 72 height 14
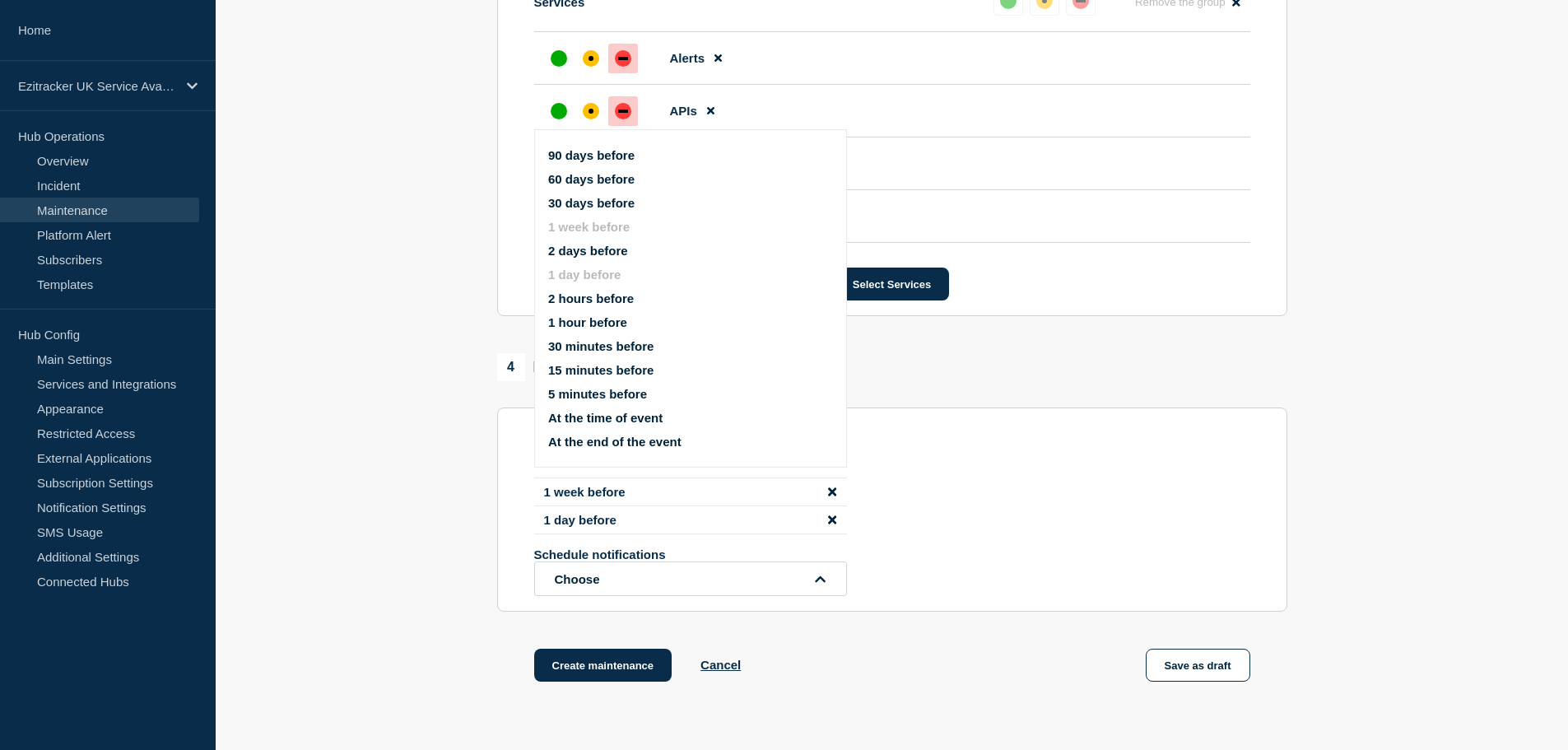
click at [615, 325] on button "1 hour before" at bounding box center [587, 322] width 79 height 14
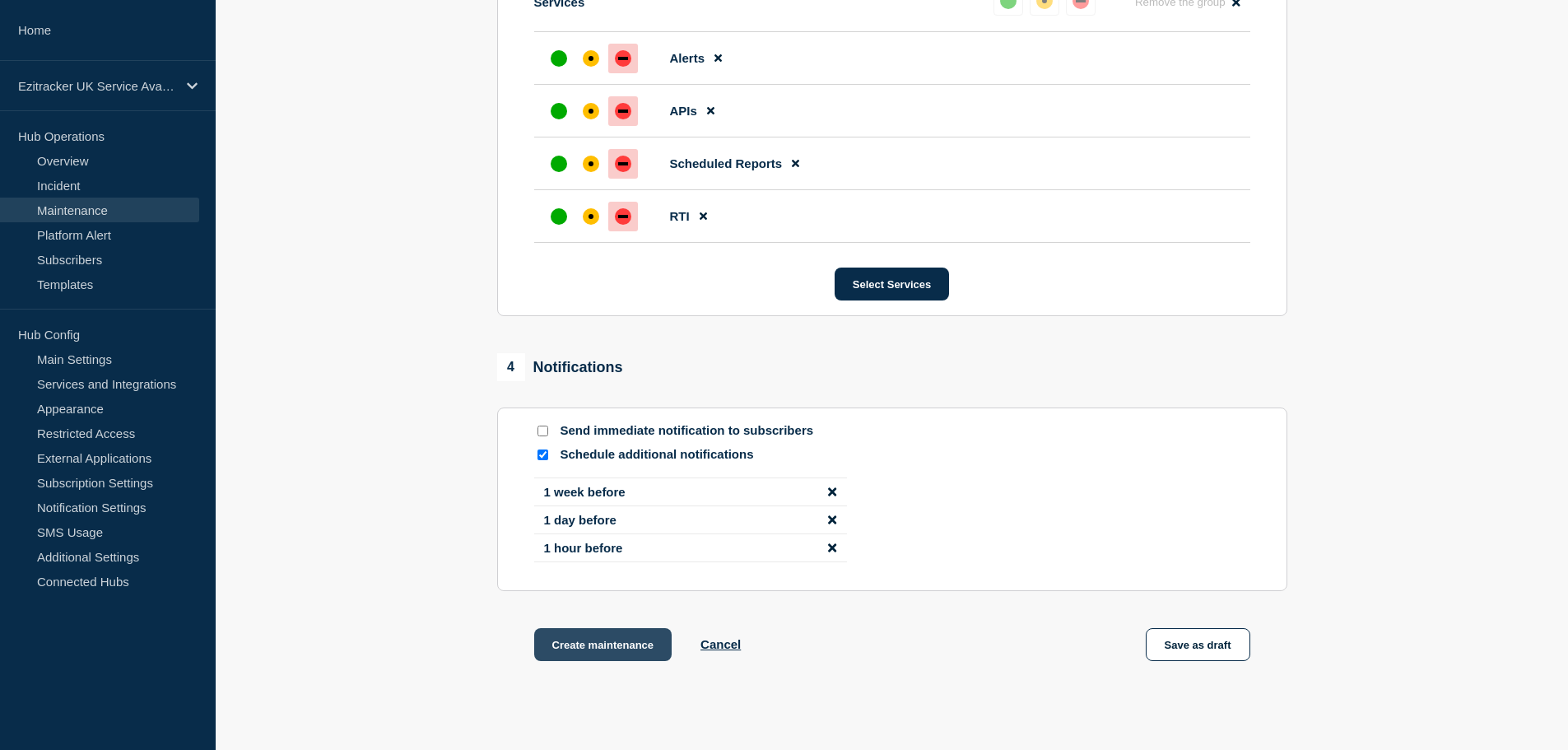
click at [613, 650] on button "Create maintenance" at bounding box center [603, 644] width 139 height 33
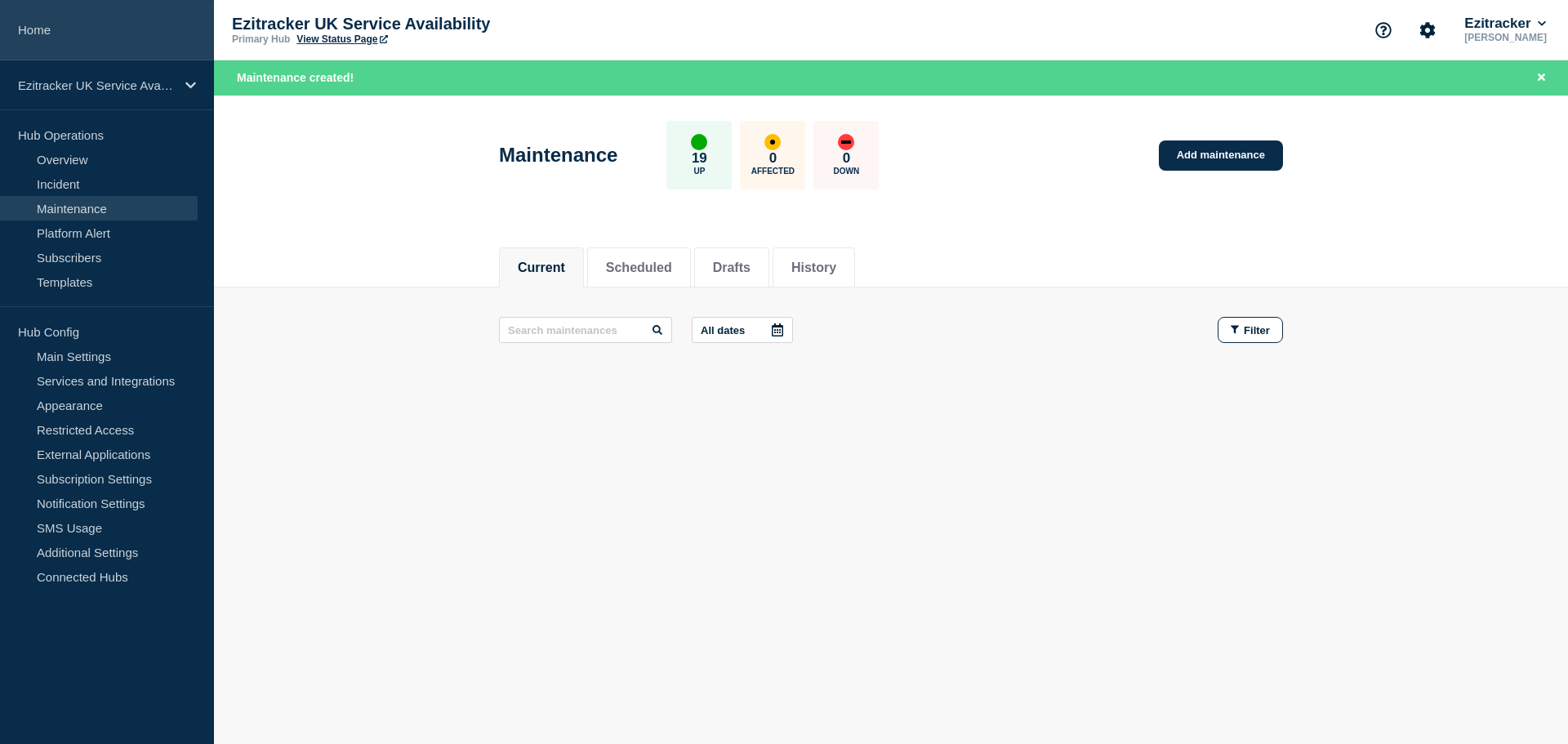
click at [22, 35] on link "Home" at bounding box center [106, 30] width 214 height 61
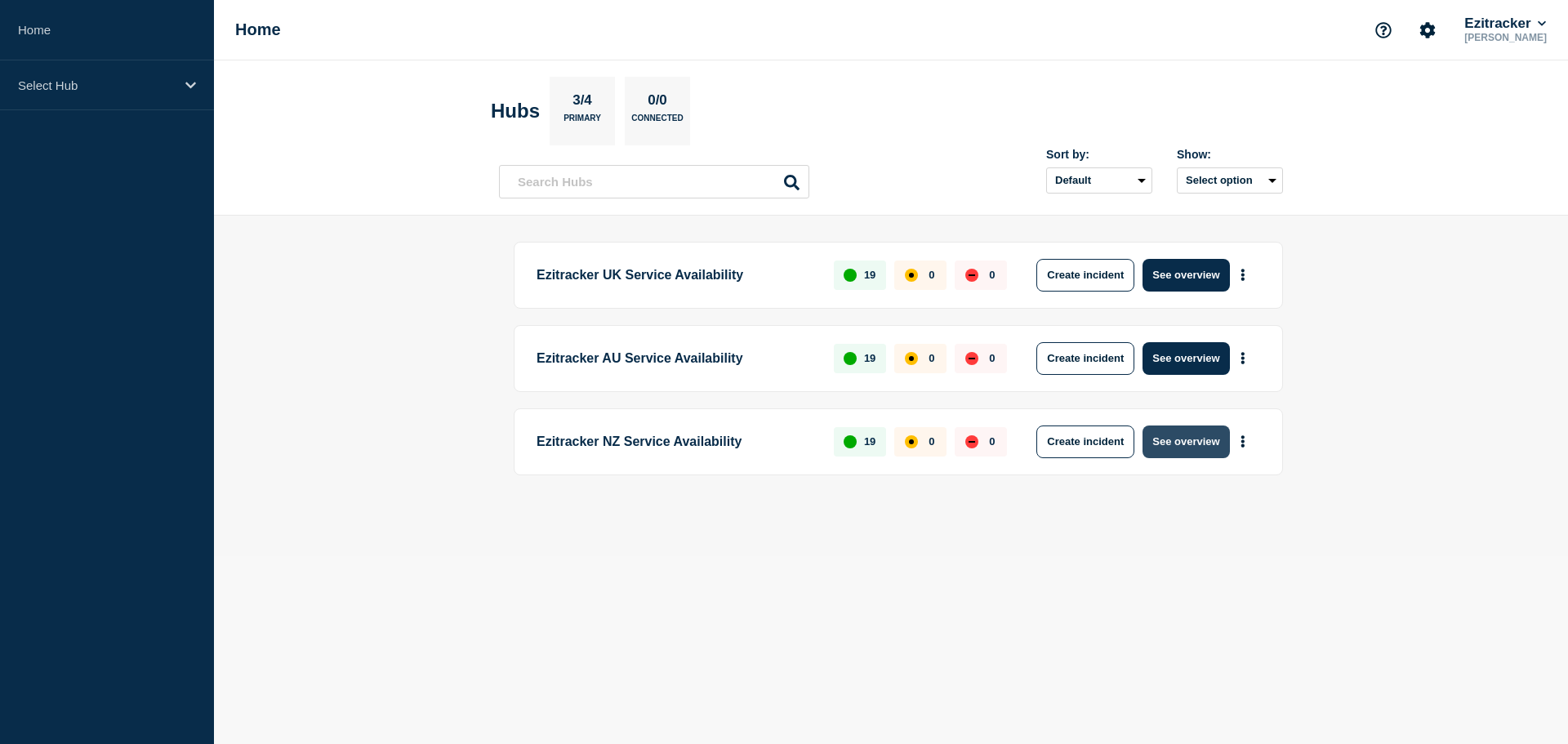
click at [1203, 442] on button "See overview" at bounding box center [1186, 442] width 87 height 33
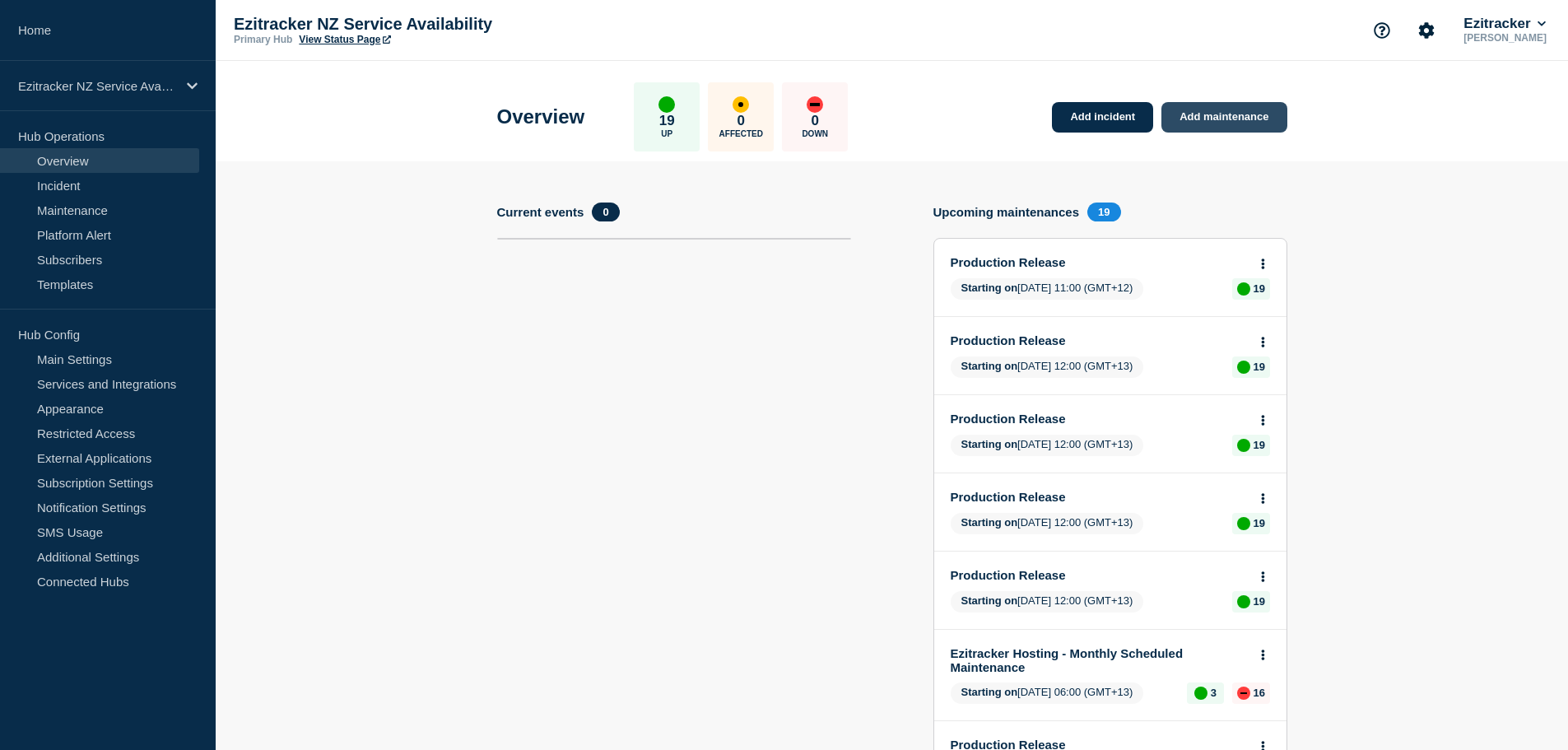
click at [1241, 112] on link "Add maintenance" at bounding box center [1223, 117] width 125 height 31
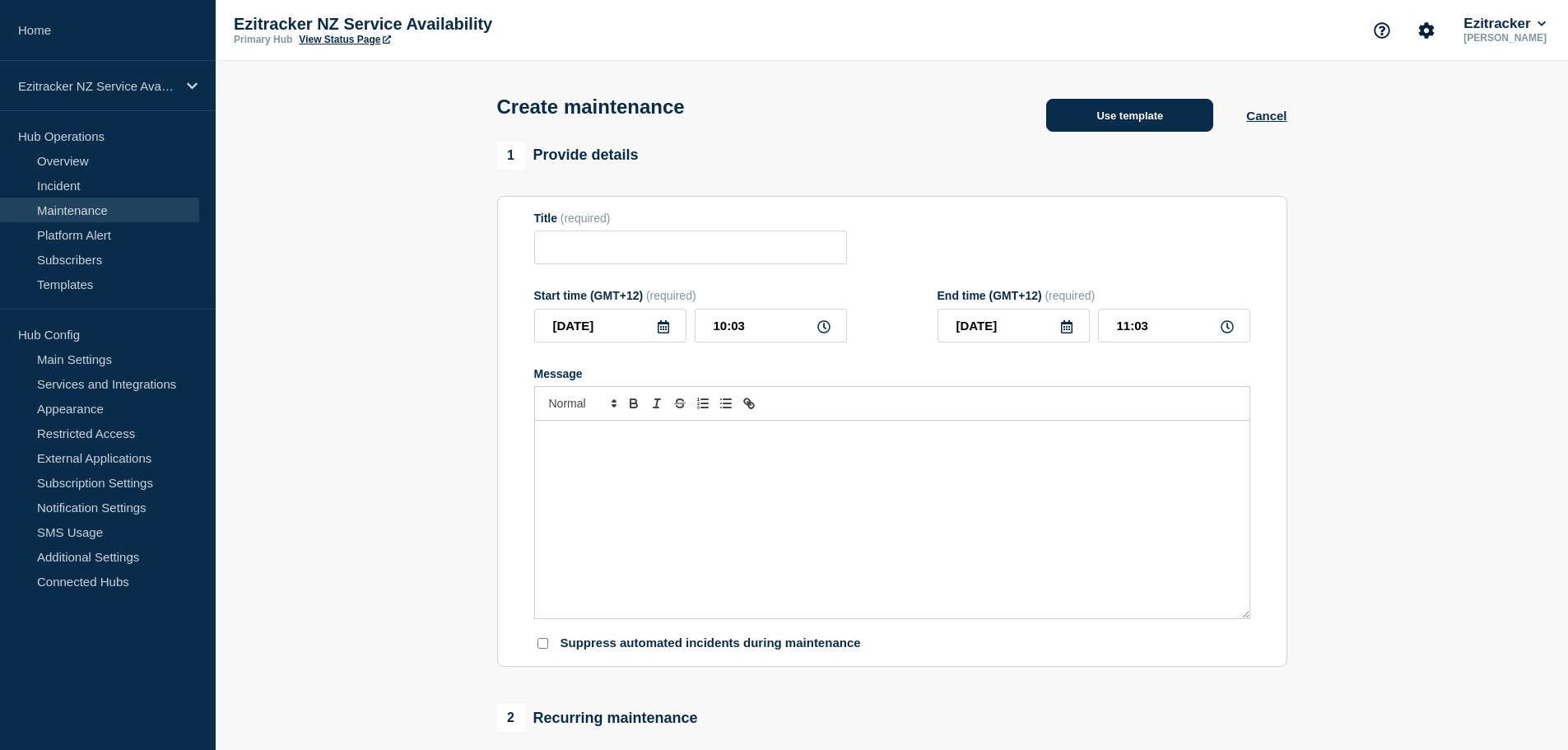
click at [1154, 126] on button "Use template" at bounding box center [1130, 115] width 168 height 33
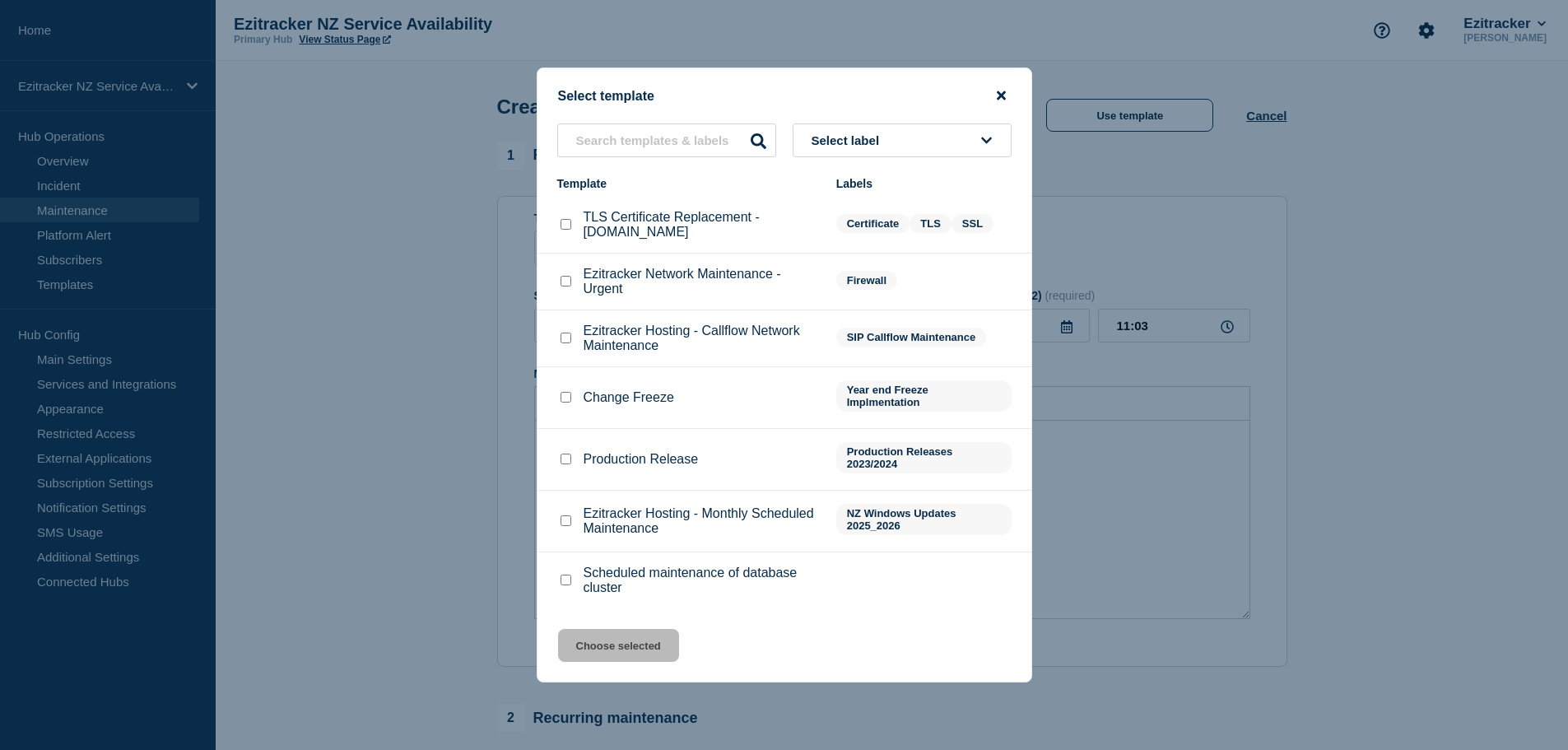
click at [1002, 93] on icon "close button" at bounding box center [1002, 96] width 9 height 9
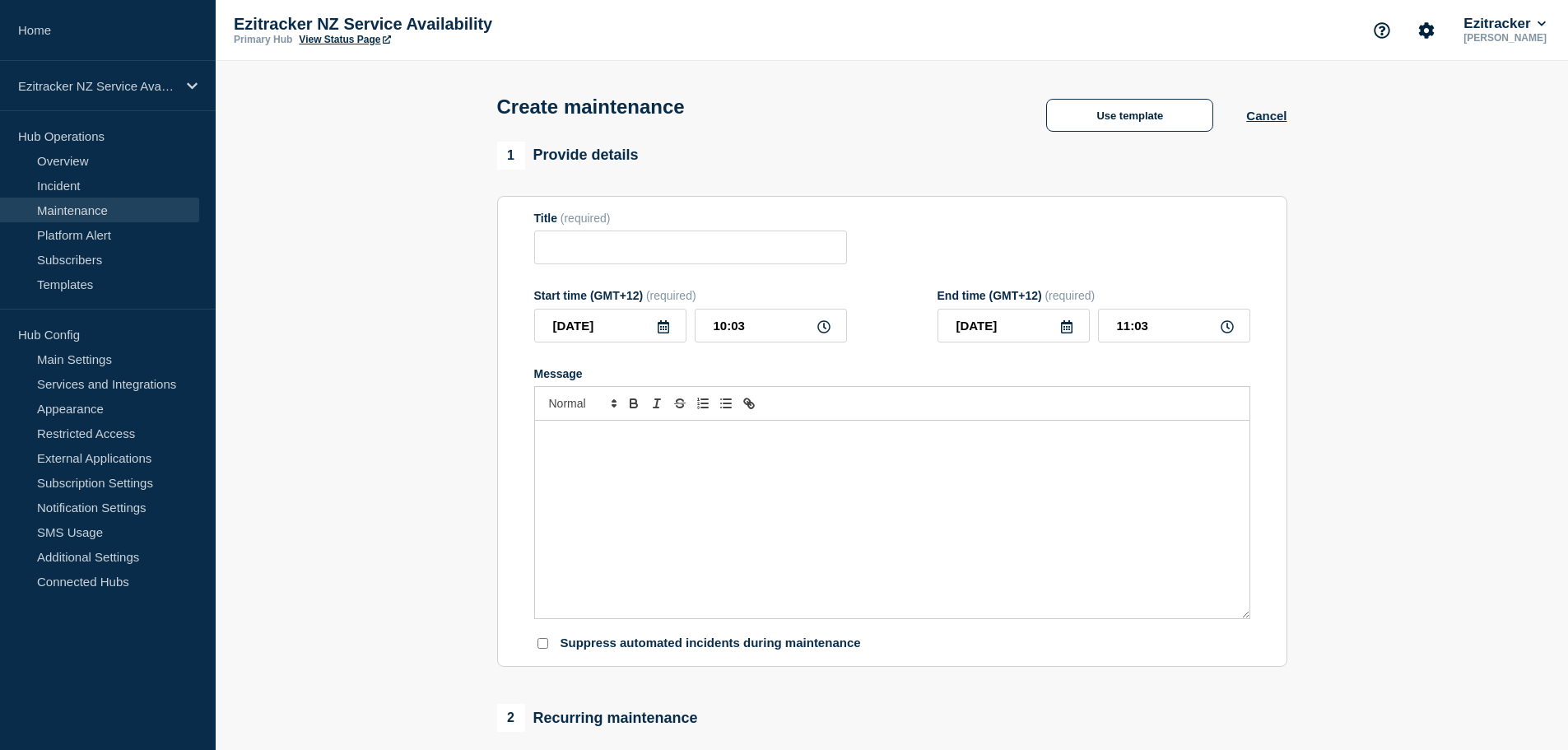
click at [99, 209] on link "Maintenance" at bounding box center [99, 209] width 199 height 24
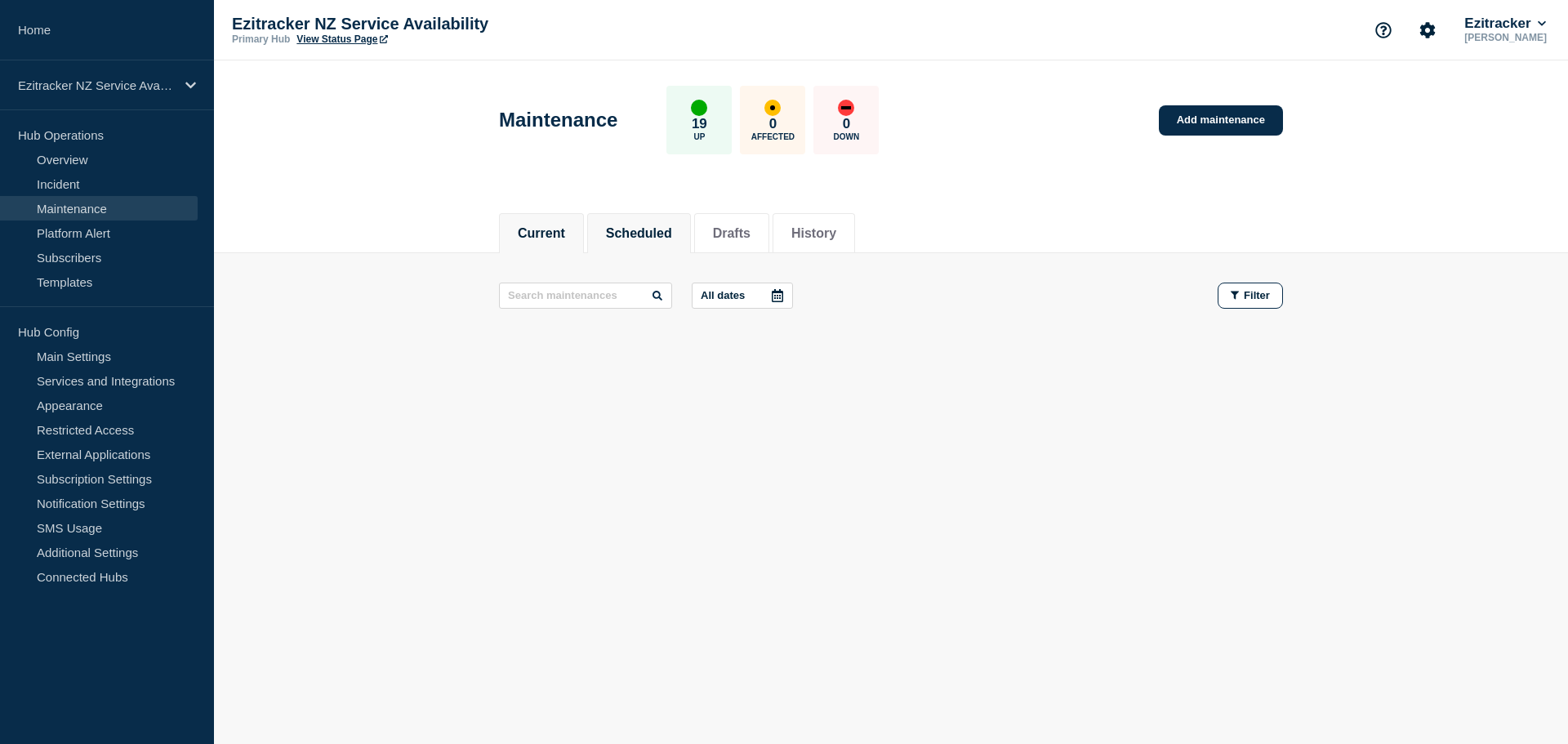
click at [661, 233] on button "Scheduled" at bounding box center [639, 233] width 66 height 15
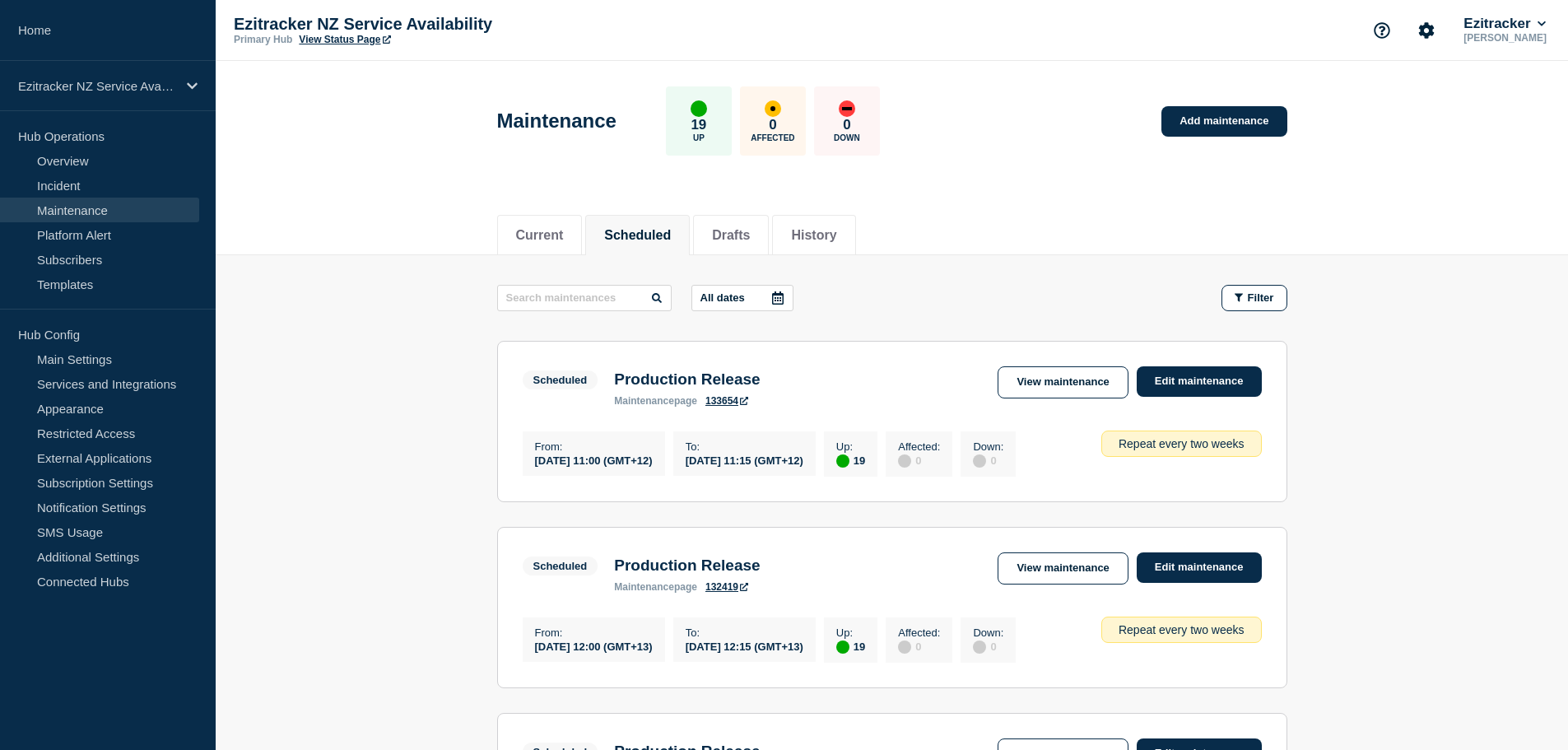
click at [745, 299] on p "All dates" at bounding box center [722, 297] width 45 height 12
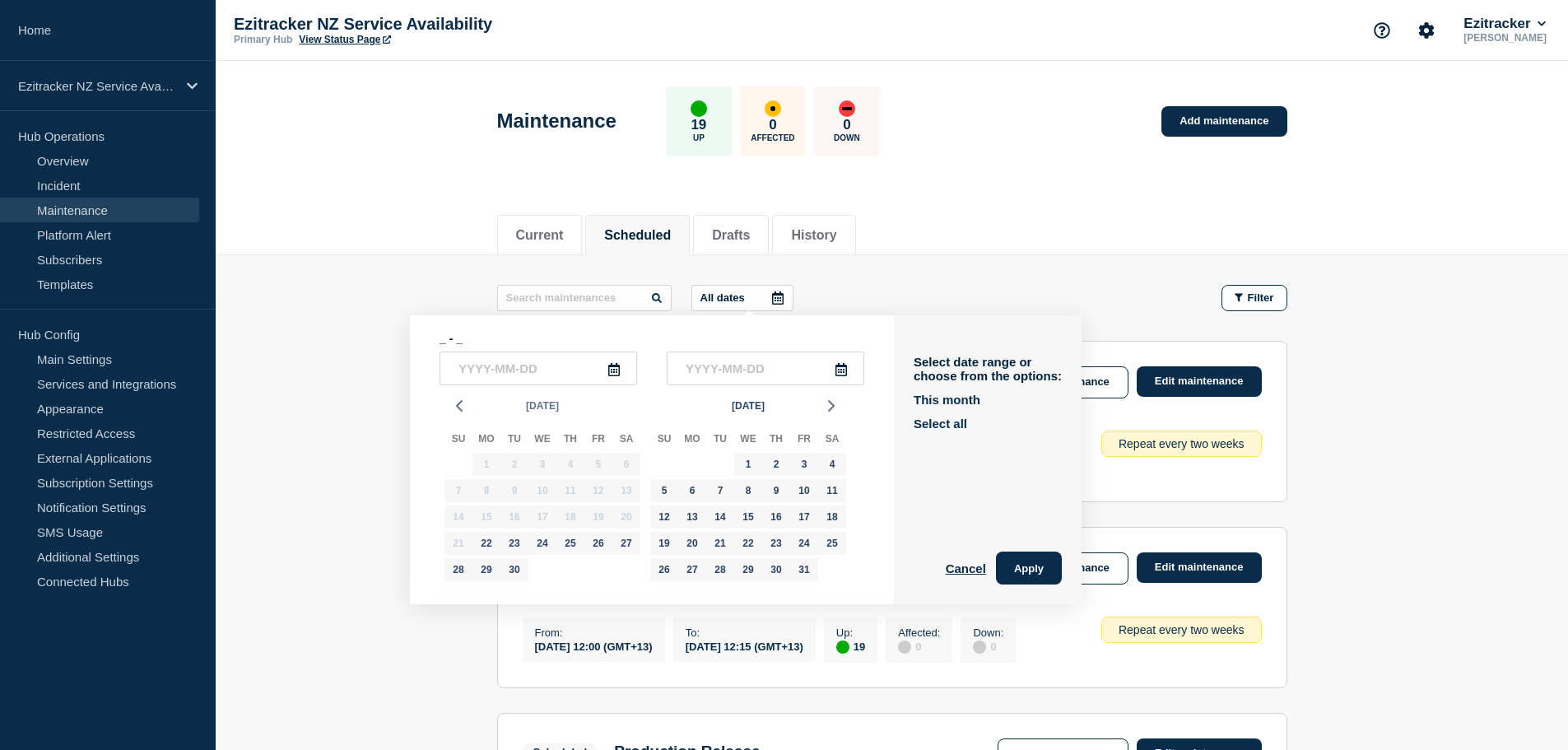
click at [549, 399] on span "[DATE]" at bounding box center [543, 406] width 33 height 24
click at [599, 442] on icon "button" at bounding box center [595, 442] width 18 height 20
click at [537, 524] on button "Aug" at bounding box center [542, 524] width 39 height 25
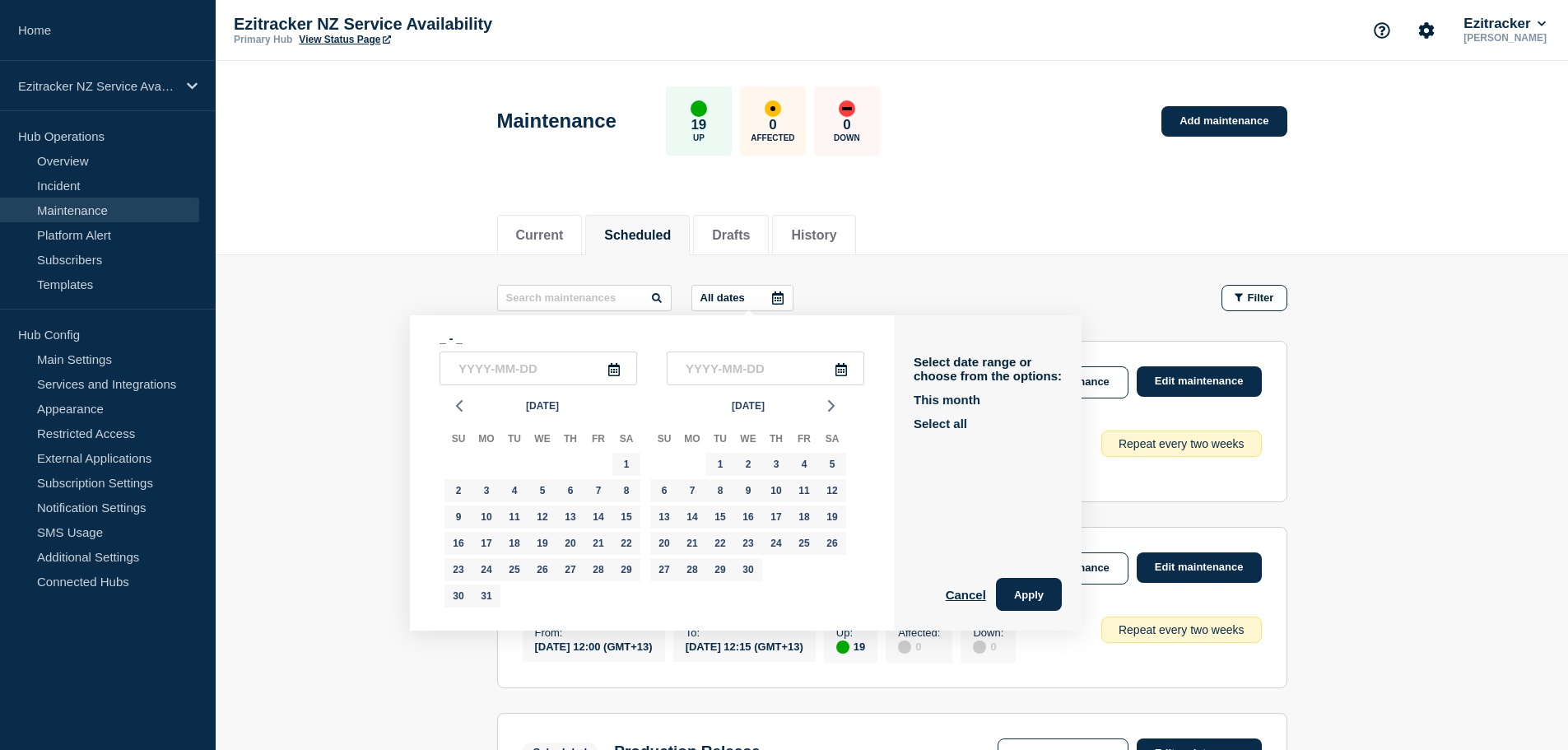
click at [527, 500] on div "4" at bounding box center [515, 490] width 28 height 26
click at [545, 494] on div "5" at bounding box center [543, 490] width 23 height 23
type input "[DATE]"
click at [846, 369] on icon at bounding box center [841, 369] width 13 height 13
click at [732, 411] on span "[DATE]" at bounding box center [749, 406] width 33 height 24
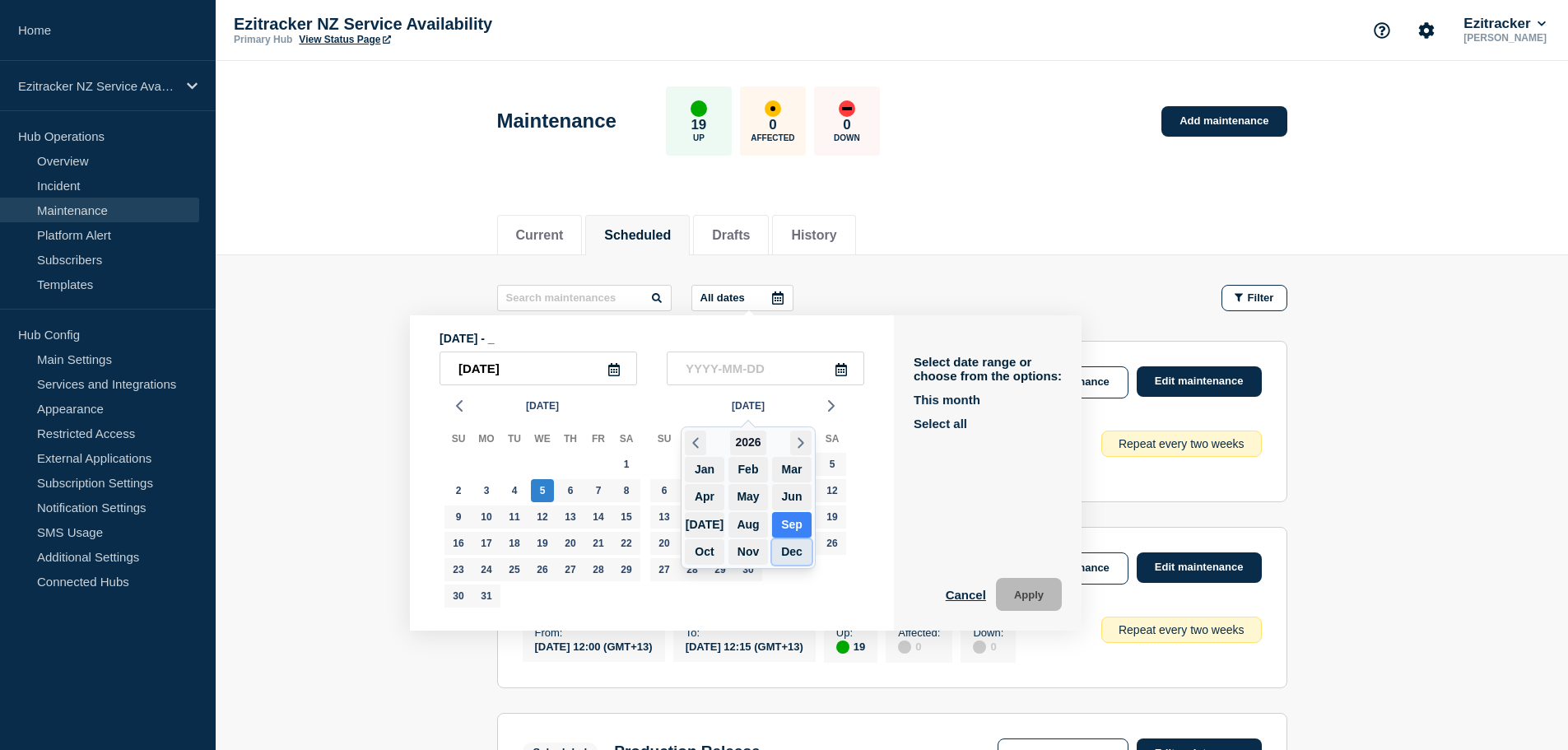
click at [791, 554] on button "Dec" at bounding box center [791, 551] width 39 height 25
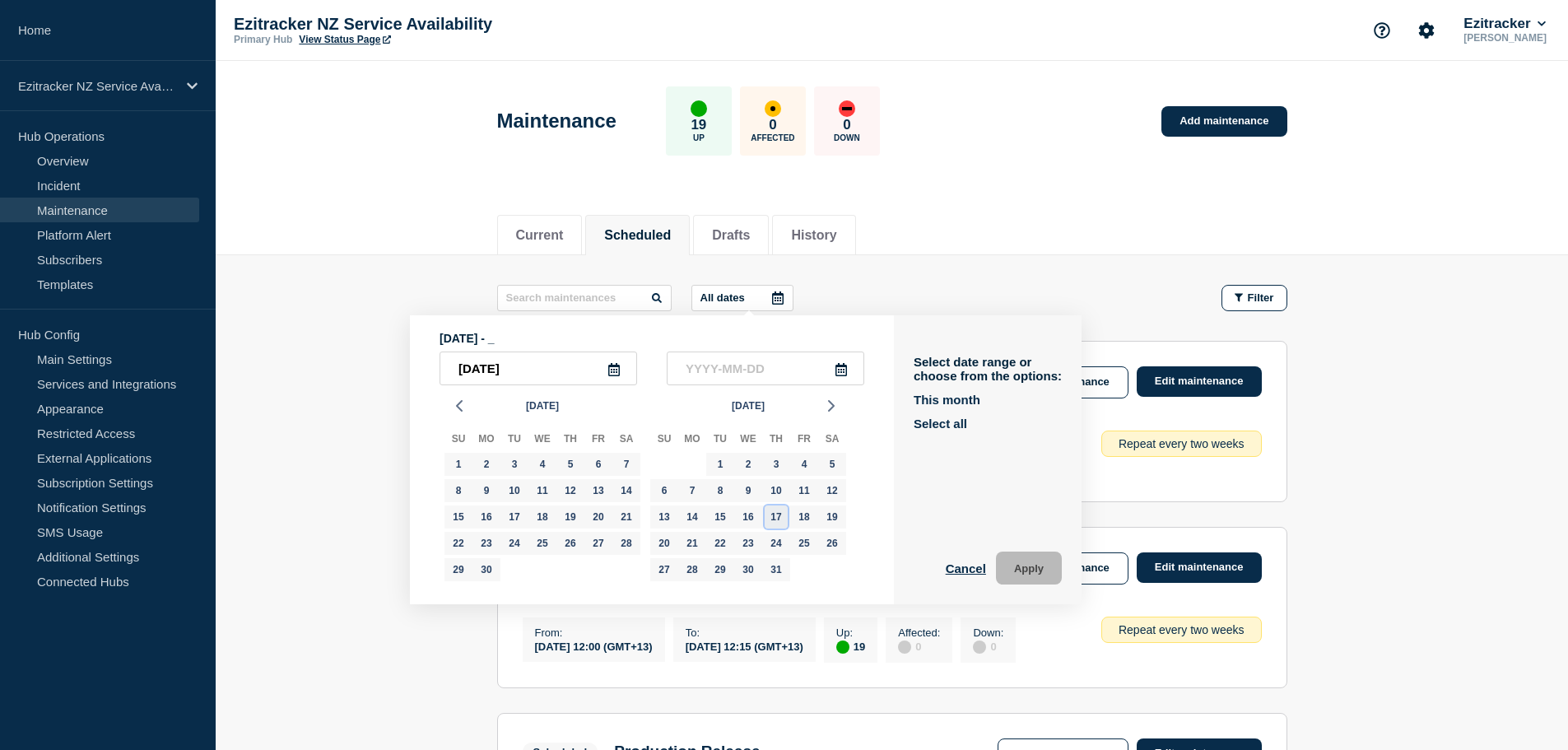
click at [782, 523] on div "17" at bounding box center [777, 516] width 23 height 23
type input "[DATE]"
click at [1033, 567] on button "Apply" at bounding box center [1029, 568] width 65 height 33
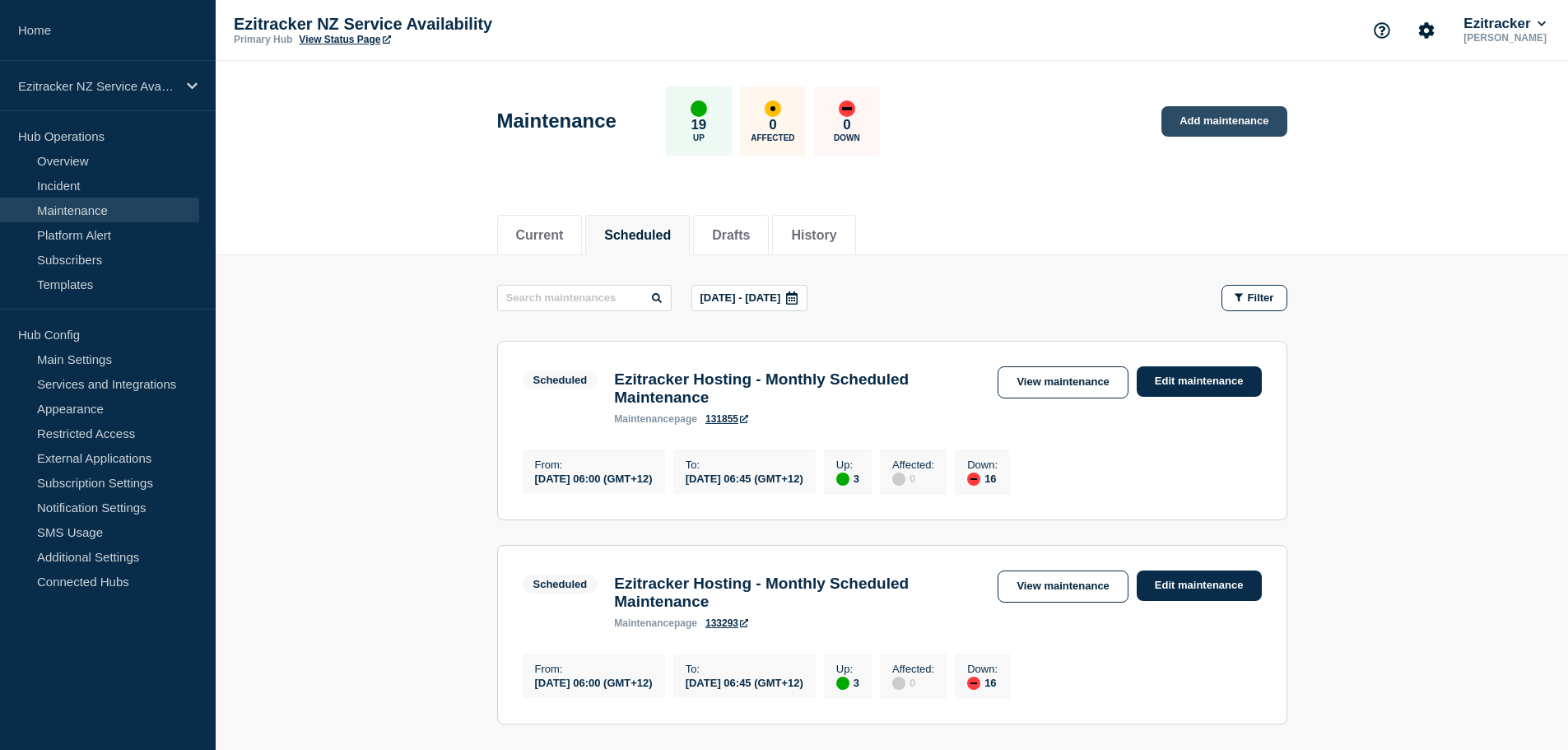
click at [1249, 109] on link "Add maintenance" at bounding box center [1223, 121] width 125 height 31
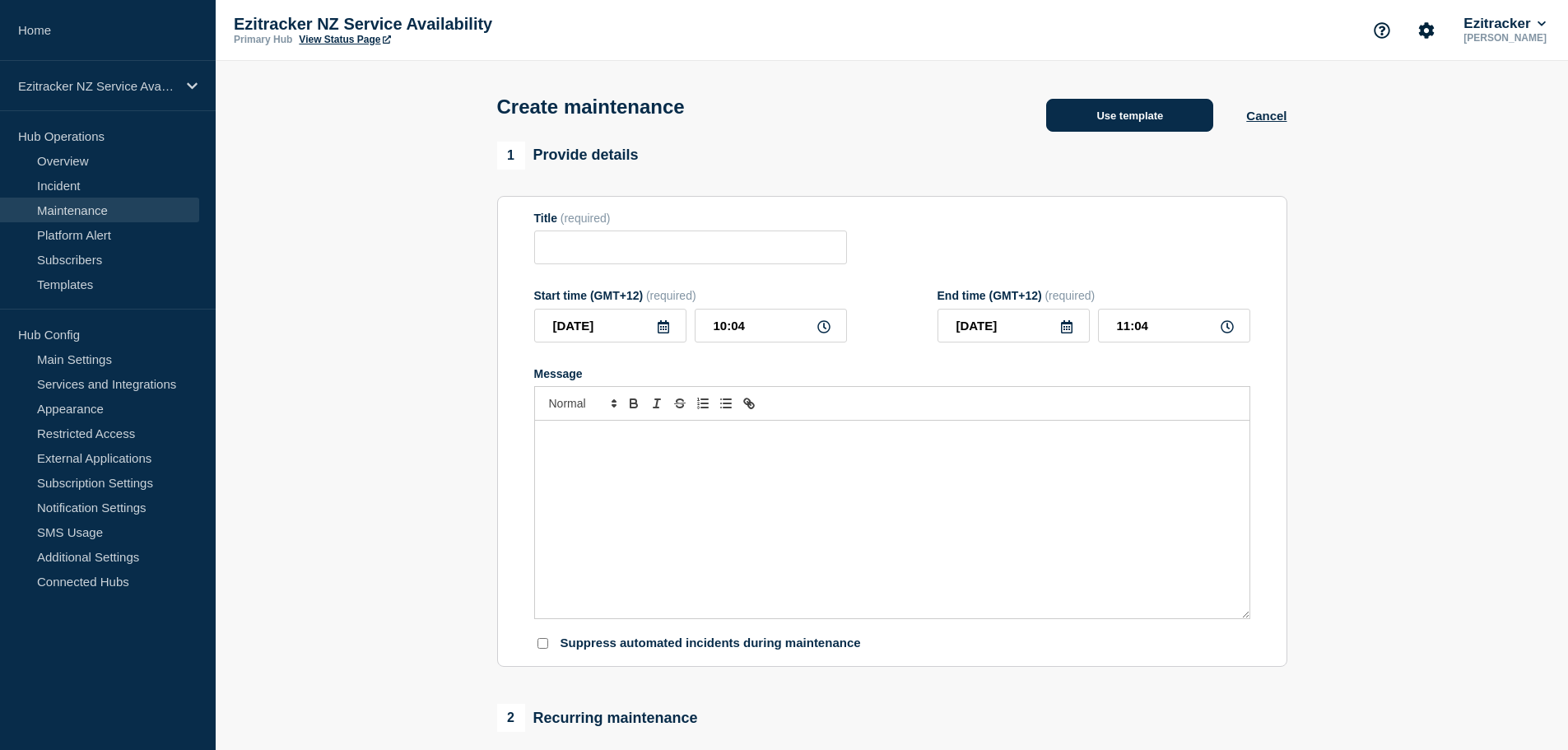
click at [1143, 123] on button "Use template" at bounding box center [1130, 115] width 168 height 33
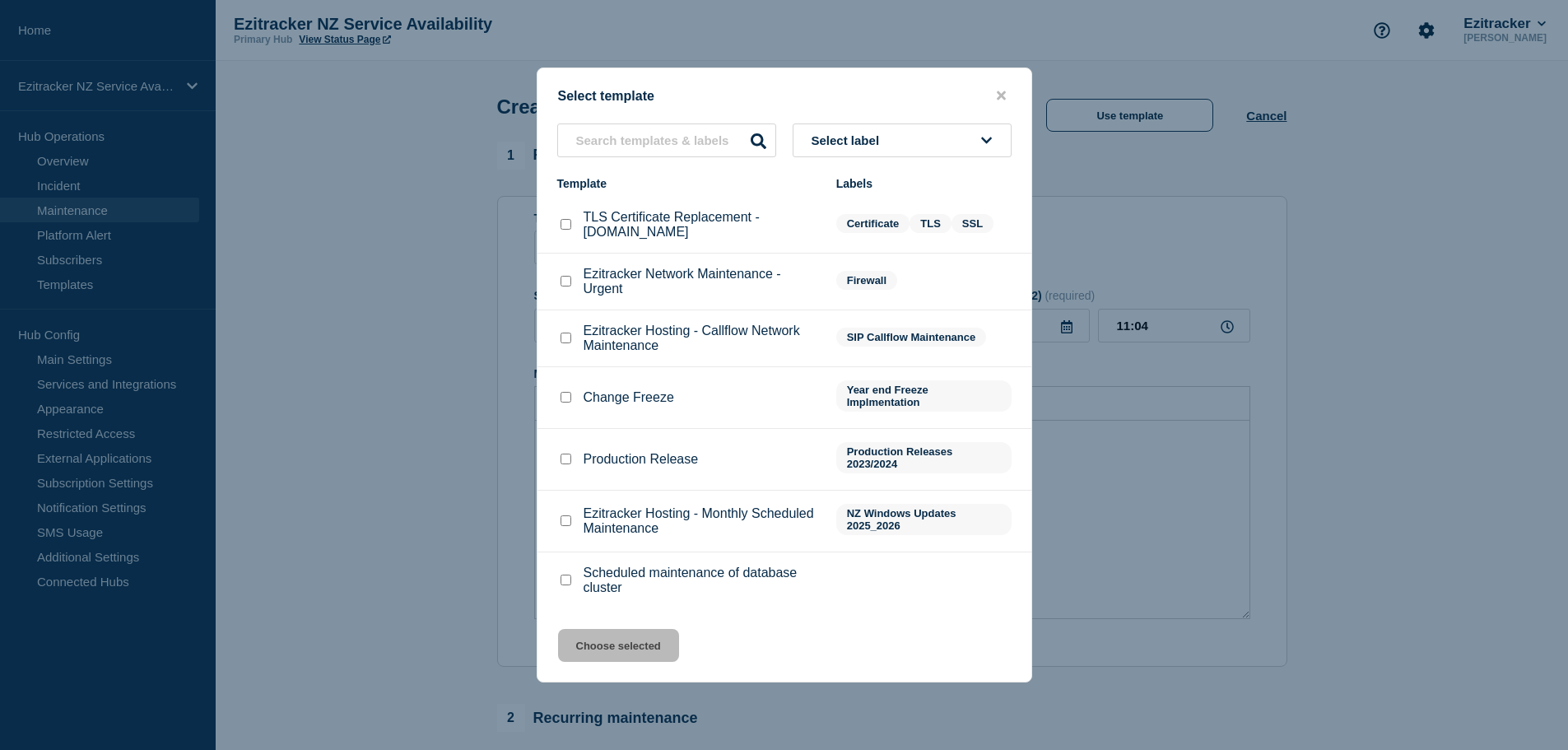
click at [565, 526] on input "Ezitracker Hosting - Monthly Scheduled Maintenance checkbox" at bounding box center [566, 521] width 10 height 10
checkbox input "true"
click at [632, 642] on button "Choose selected" at bounding box center [619, 645] width 121 height 33
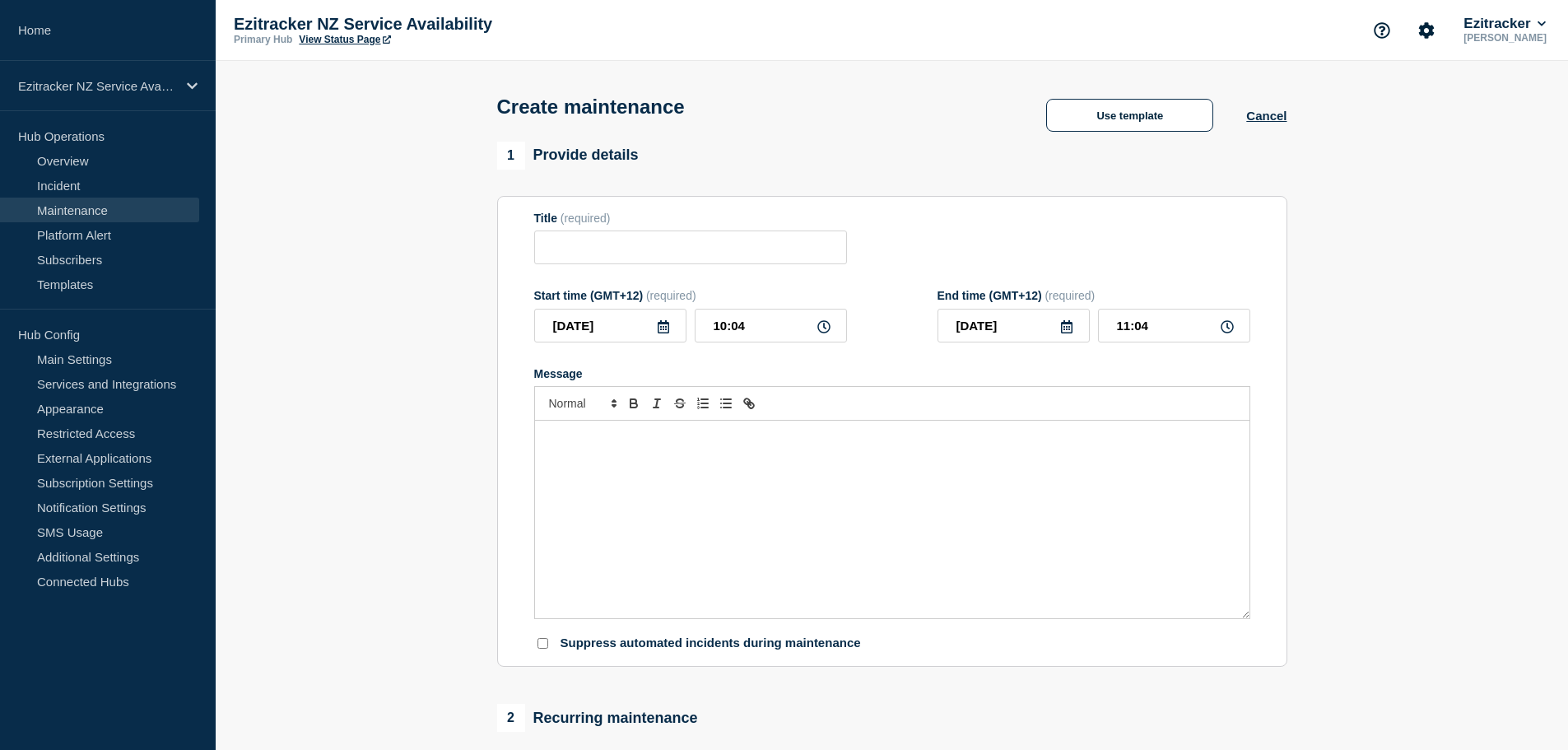
type input "Ezitracker Hosting - Monthly Scheduled Maintenance"
type input "10:49"
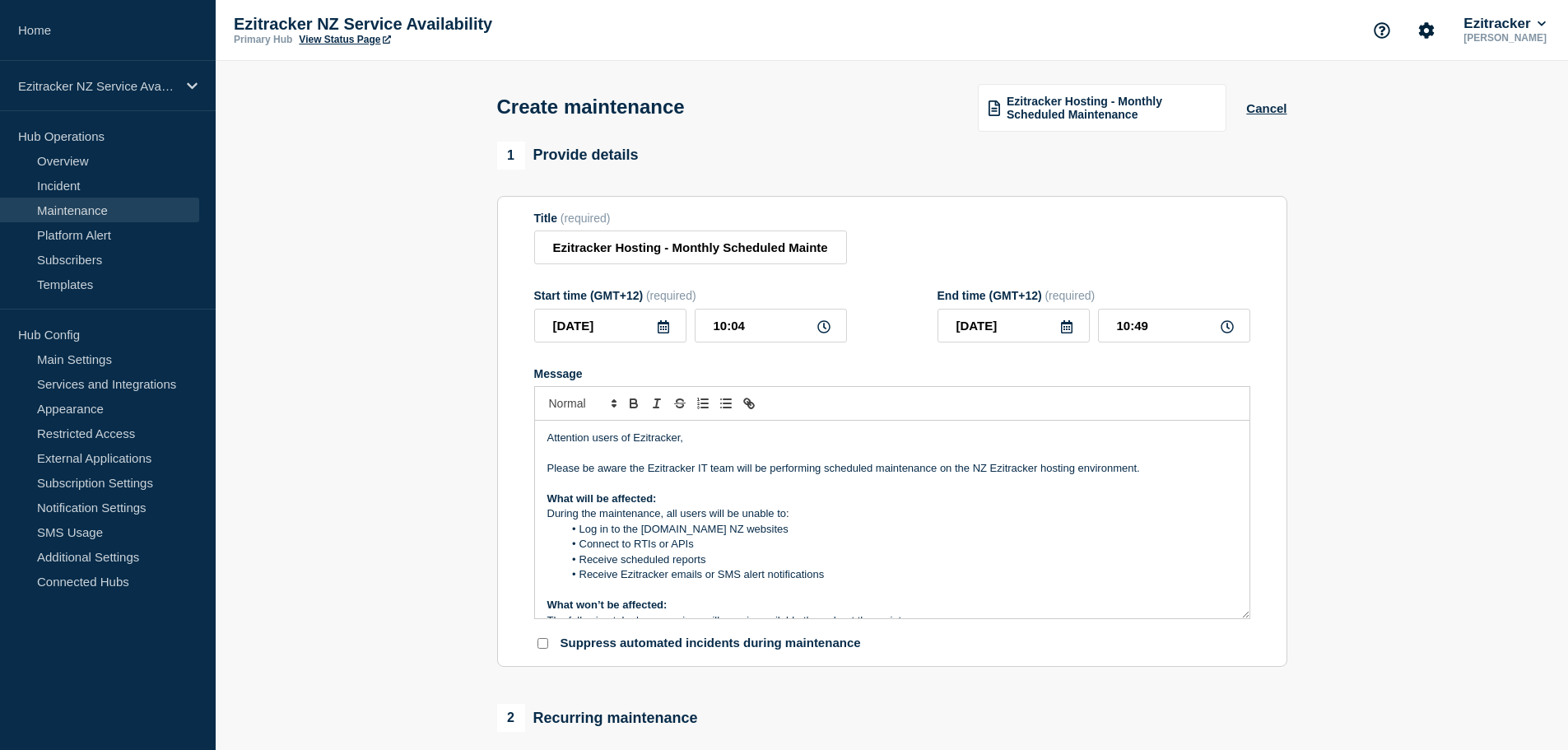
click at [666, 330] on icon at bounding box center [663, 326] width 11 height 13
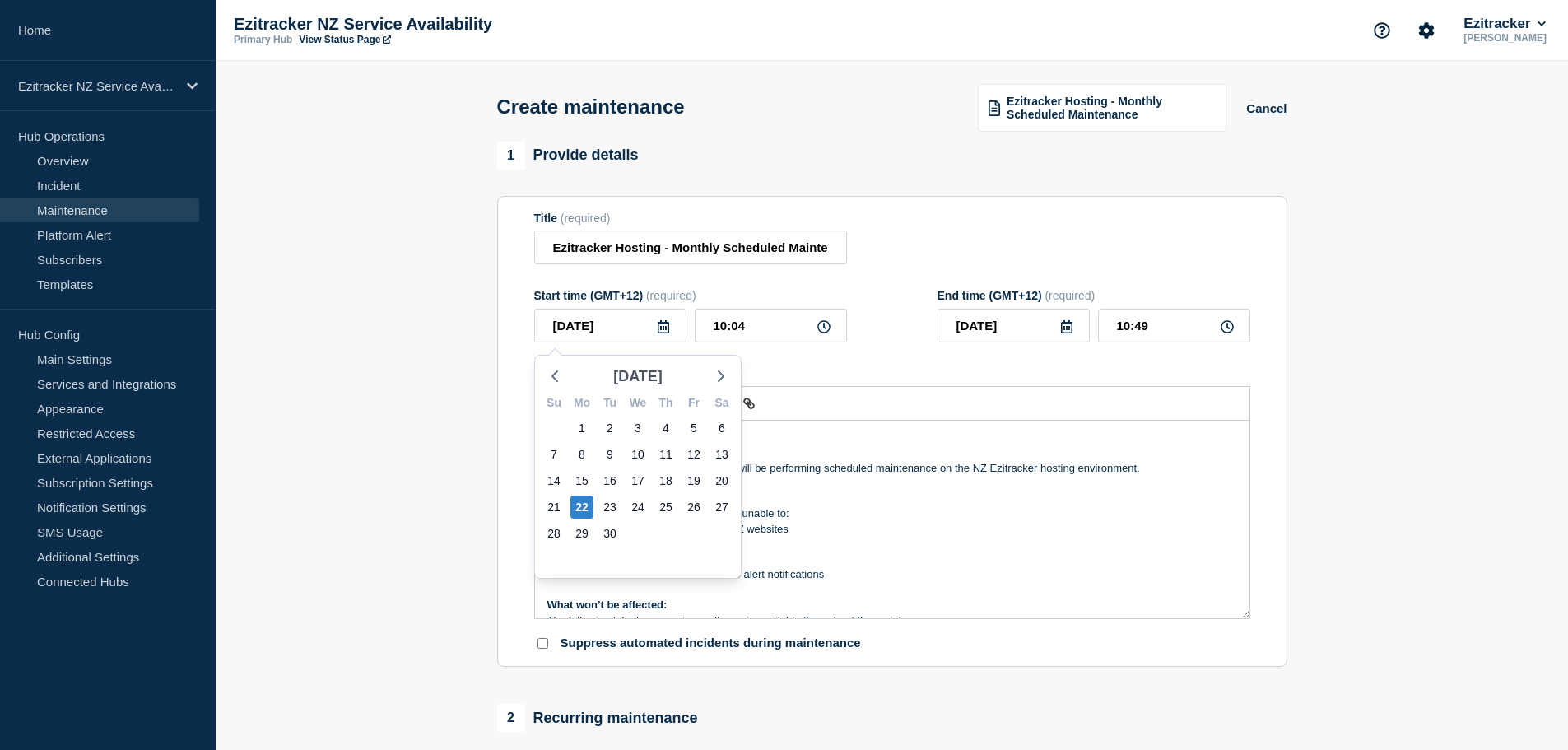
click at [658, 374] on span "[DATE]" at bounding box center [638, 376] width 50 height 24
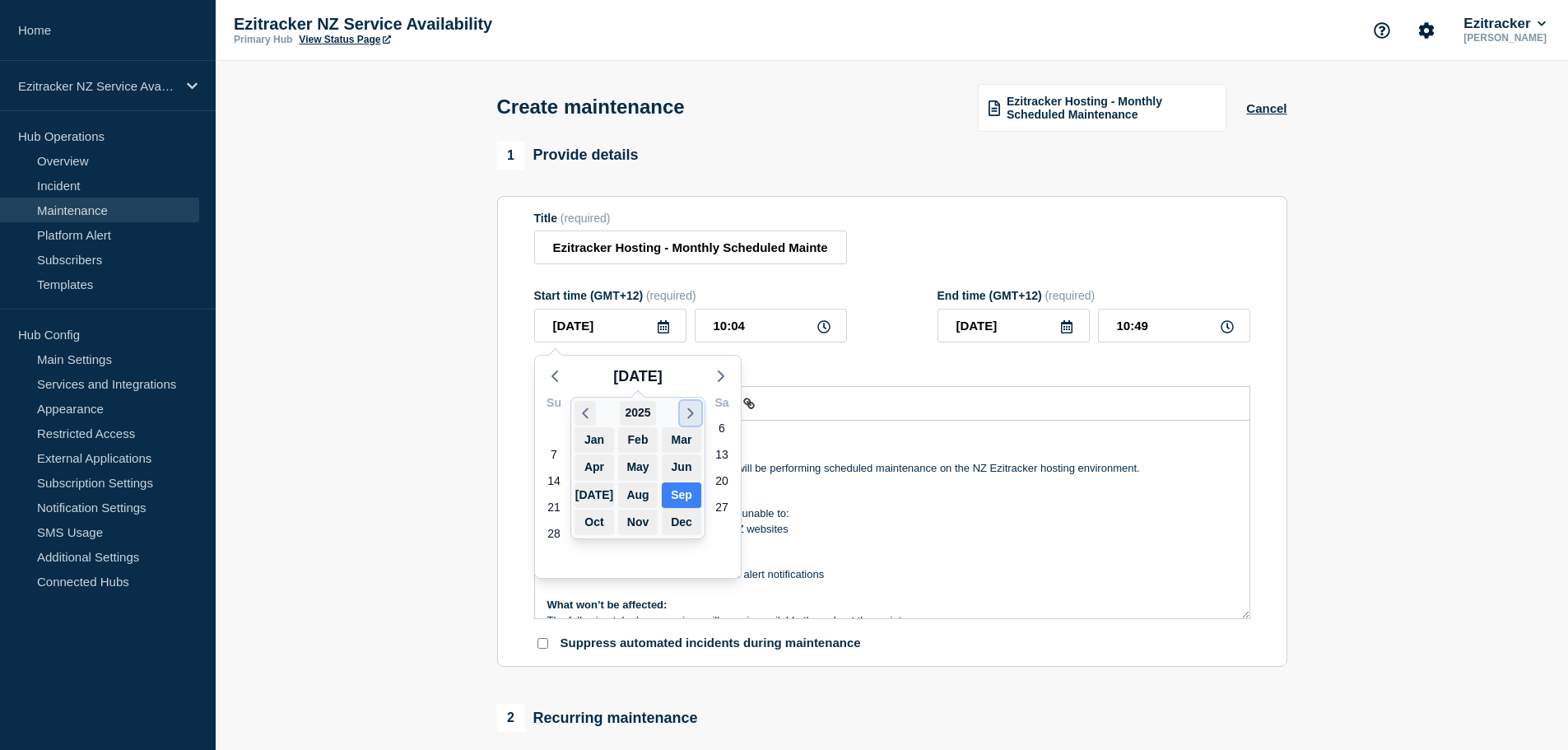
drag, startPoint x: 694, startPoint y: 404, endPoint x: 689, endPoint y: 416, distance: 13.0
click at [694, 405] on icon "button" at bounding box center [690, 412] width 18 height 20
click at [689, 414] on icon "button" at bounding box center [690, 412] width 18 height 20
click at [585, 409] on icon "button" at bounding box center [585, 412] width 18 height 20
click at [595, 523] on button "Oct" at bounding box center [594, 522] width 39 height 25
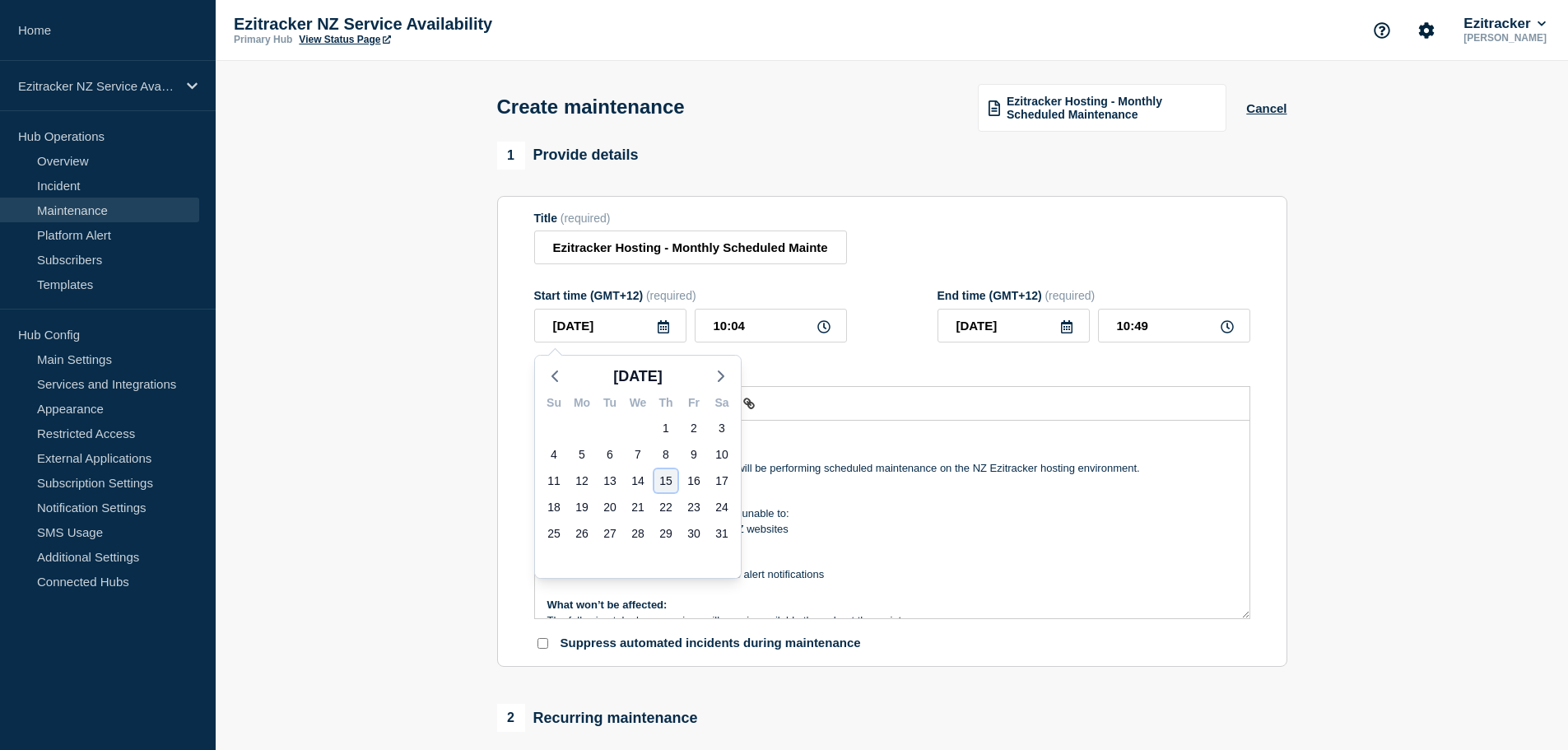
click at [668, 478] on div "15" at bounding box center [666, 481] width 23 height 23
type input "[DATE]"
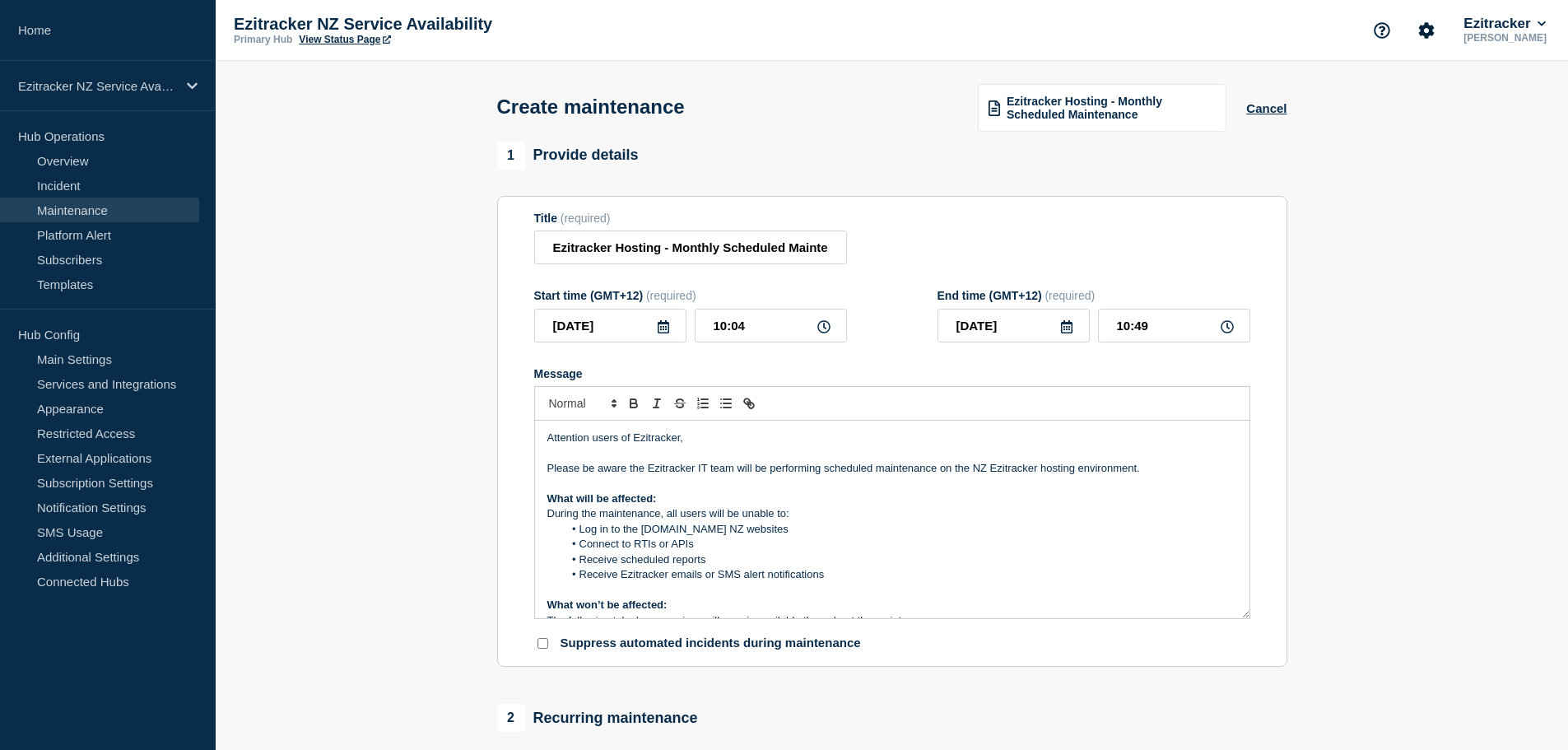
click at [826, 331] on icon at bounding box center [824, 326] width 13 height 13
drag, startPoint x: 760, startPoint y: 330, endPoint x: 689, endPoint y: 314, distance: 72.8
click at [689, 314] on div "[DATE] 10:04" at bounding box center [690, 325] width 313 height 34
type input "06:00"
type input "06:45"
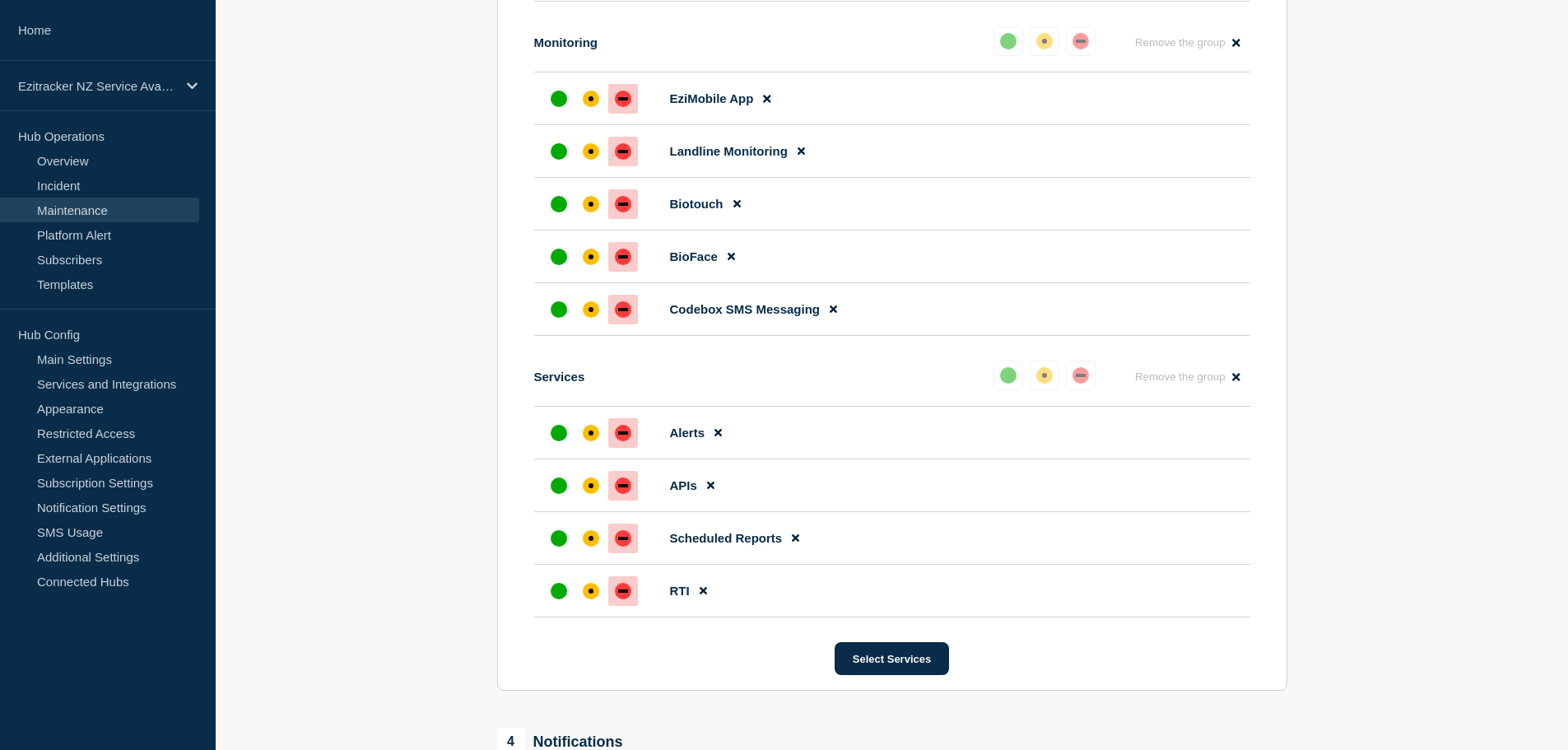
scroll to position [1932, 0]
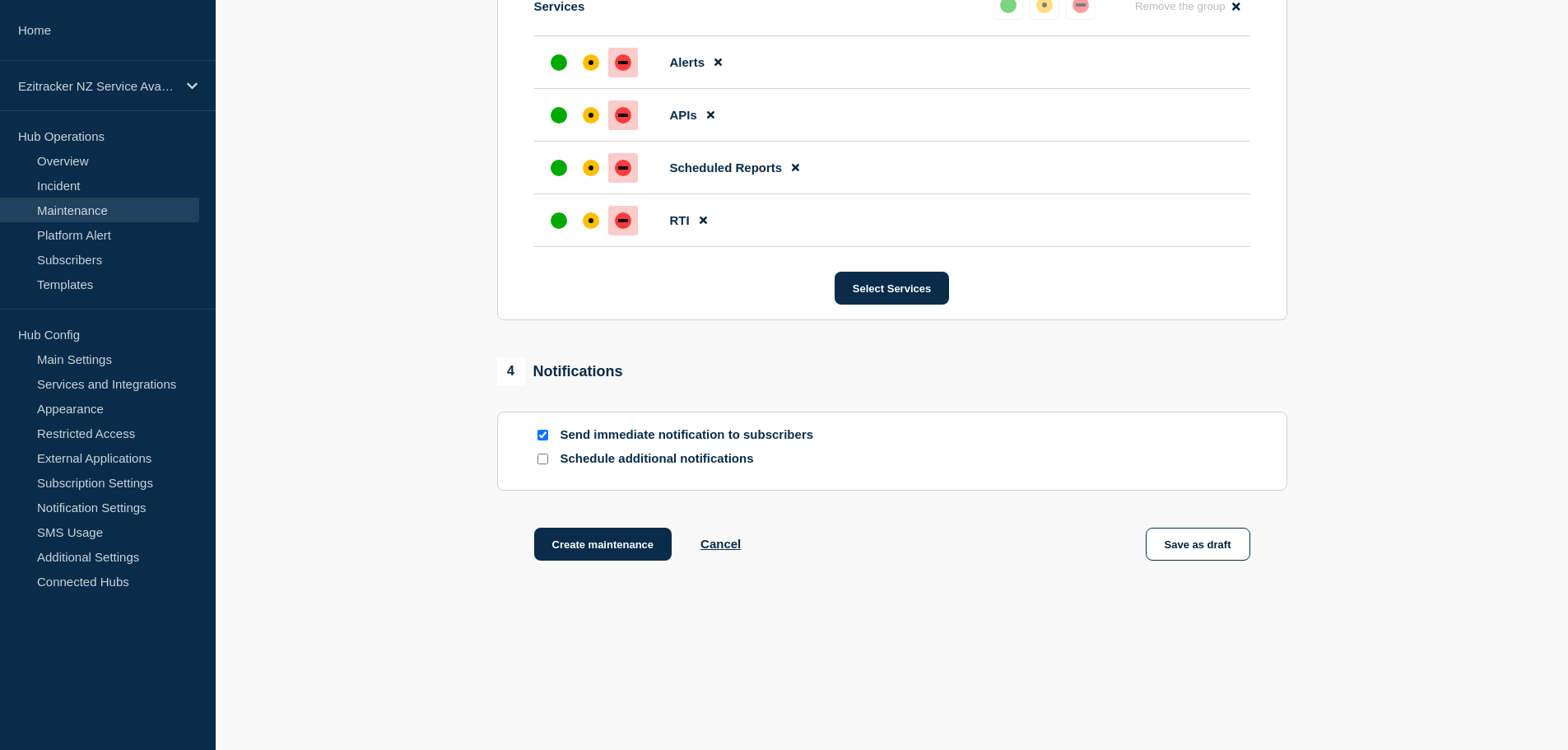
click at [540, 434] on input "Send immediate notification to subscribers" at bounding box center [543, 435] width 10 height 10
checkbox input "false"
click at [546, 459] on input "Schedule additional notifications" at bounding box center [543, 459] width 10 height 10
checkbox input "true"
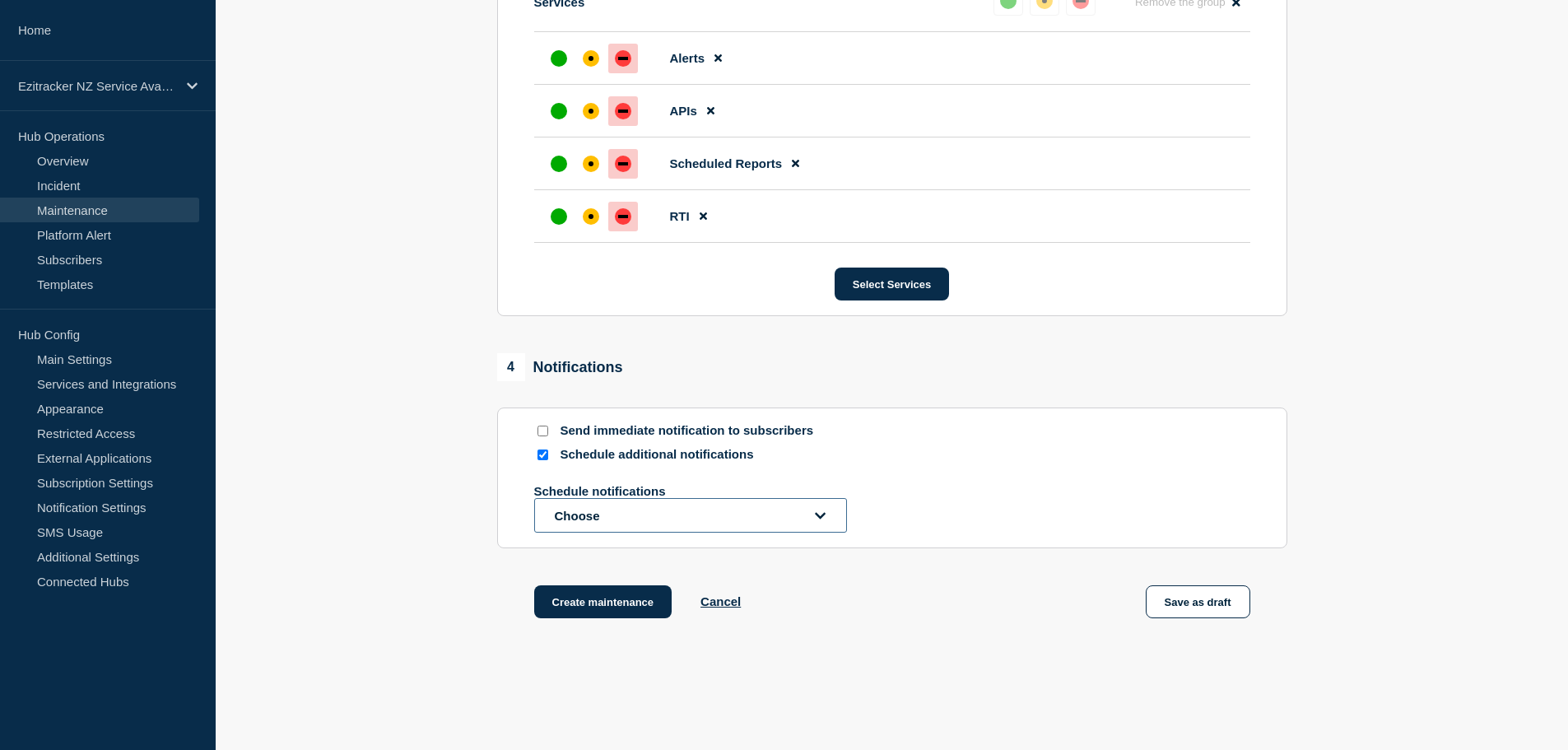
click at [592, 517] on button "Choose" at bounding box center [690, 515] width 313 height 35
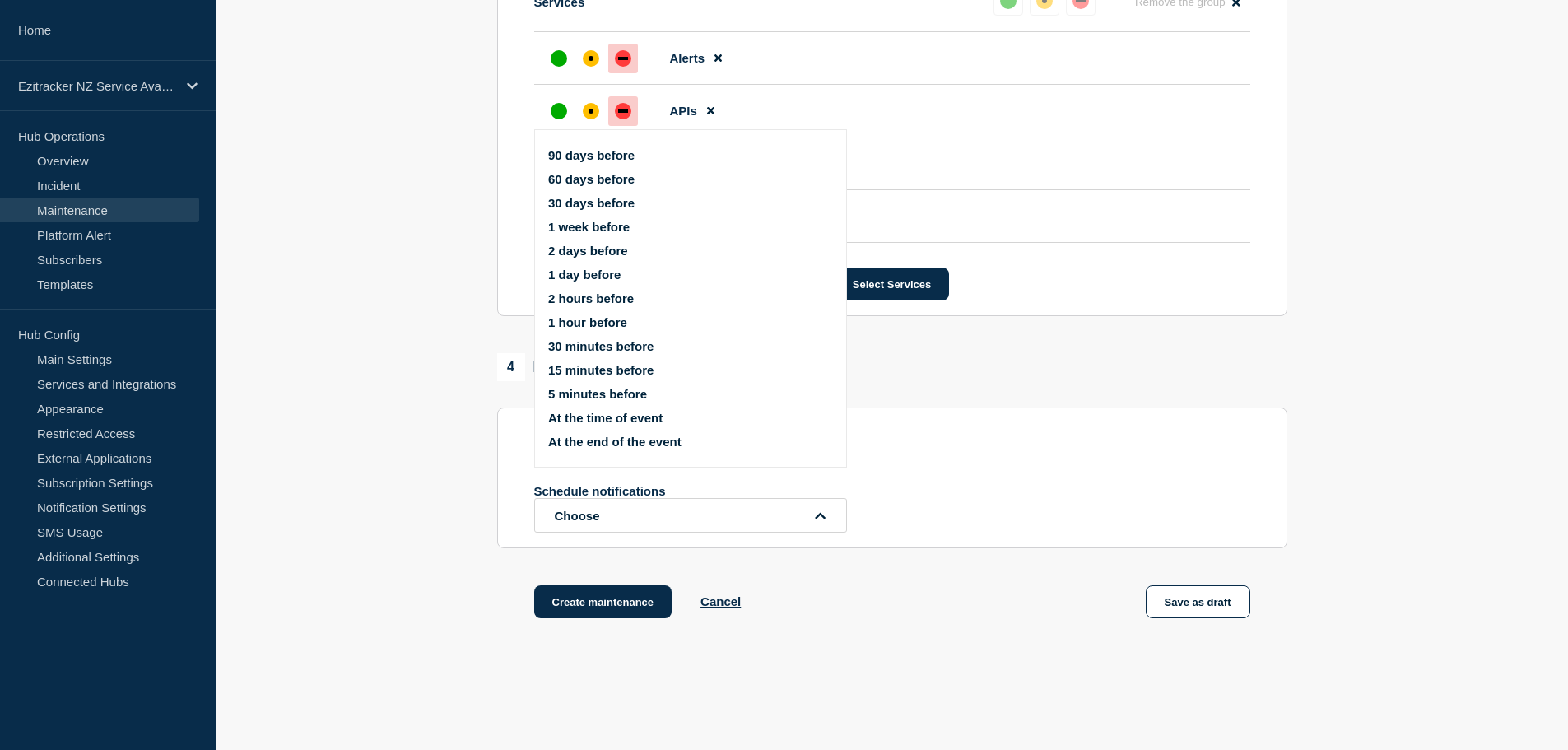
click at [586, 226] on button "1 week before" at bounding box center [588, 227] width 81 height 14
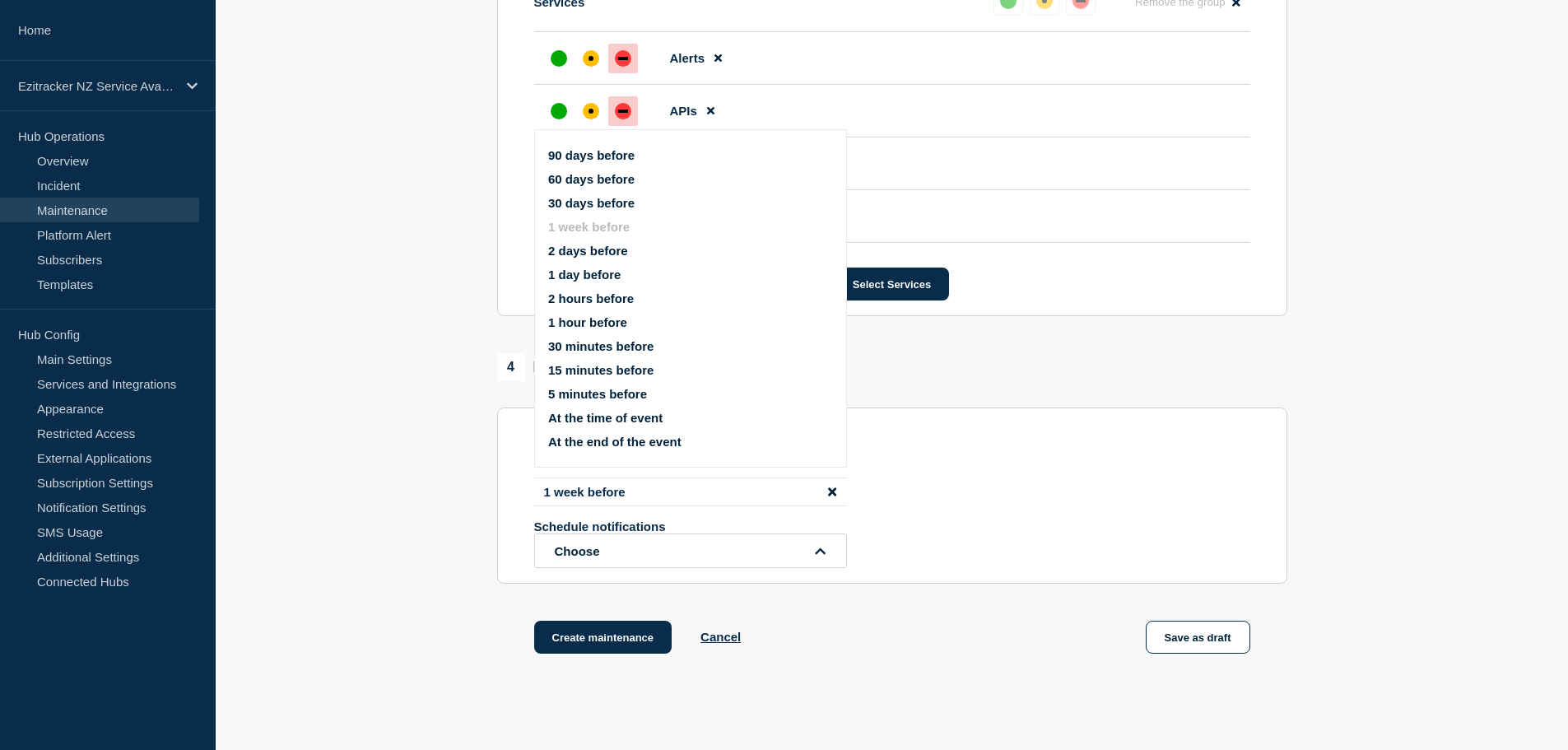
click at [576, 274] on button "1 day before" at bounding box center [584, 275] width 72 height 14
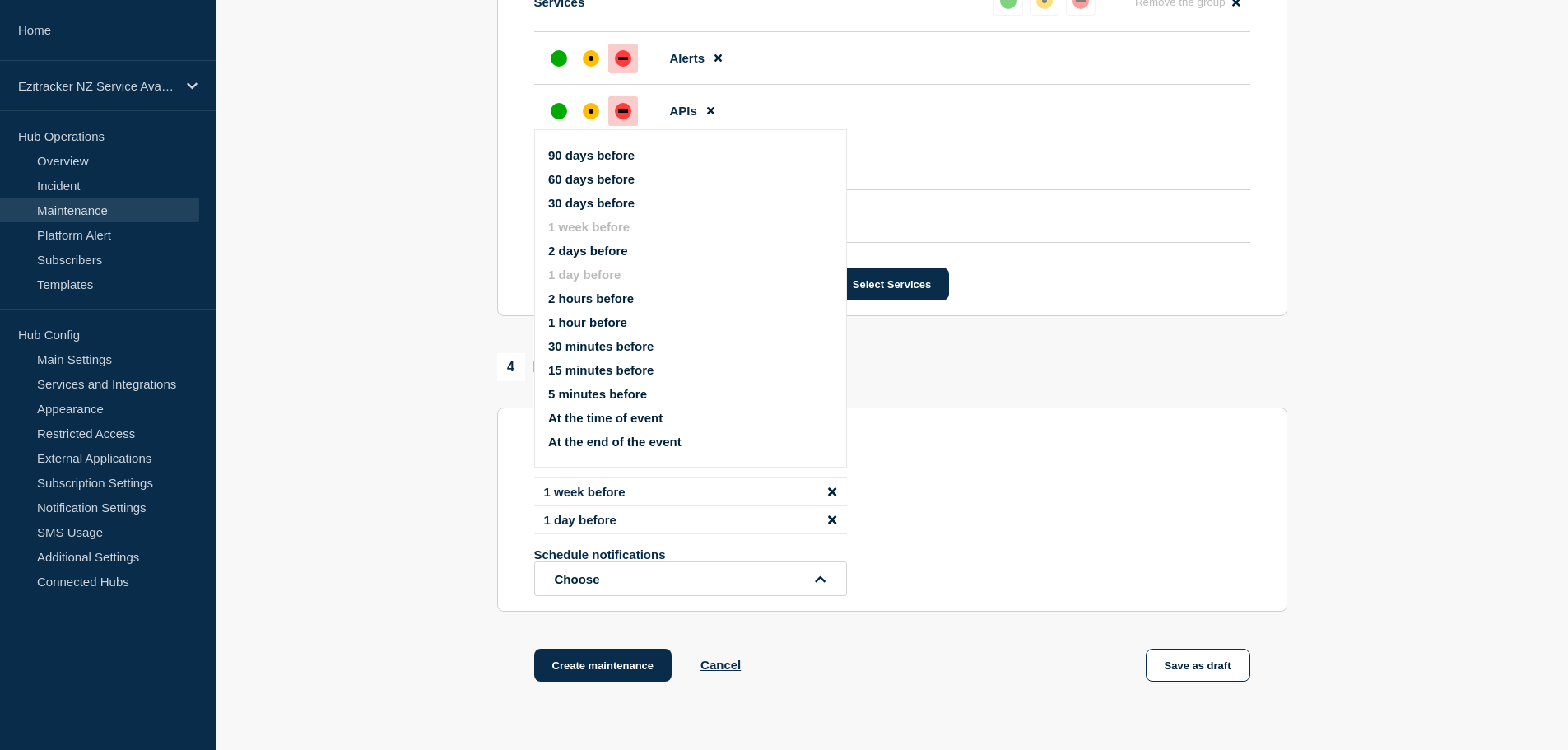
click at [592, 326] on button "1 hour before" at bounding box center [587, 322] width 79 height 14
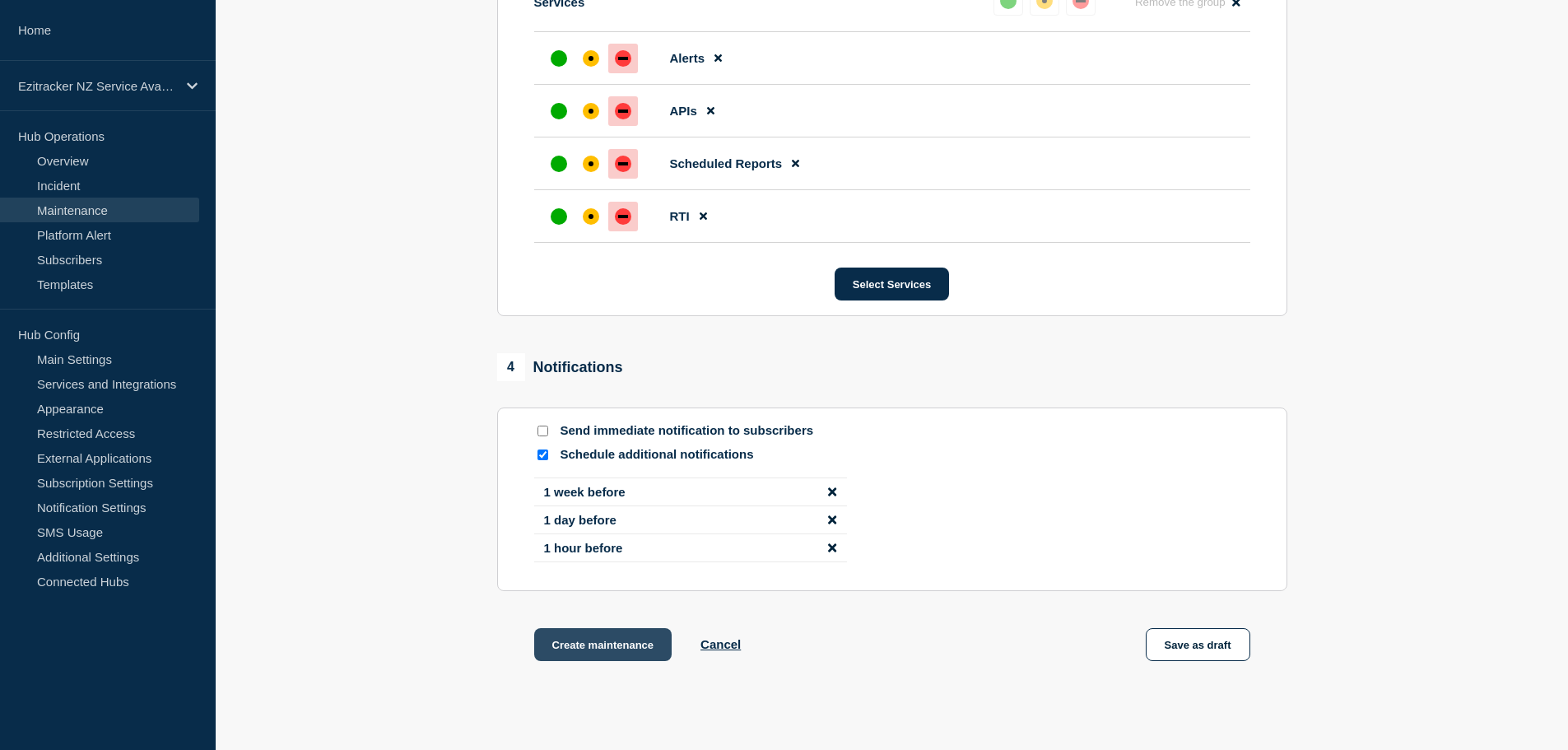
click at [613, 652] on button "Create maintenance" at bounding box center [603, 644] width 139 height 33
